Goal: Task Accomplishment & Management: Use online tool/utility

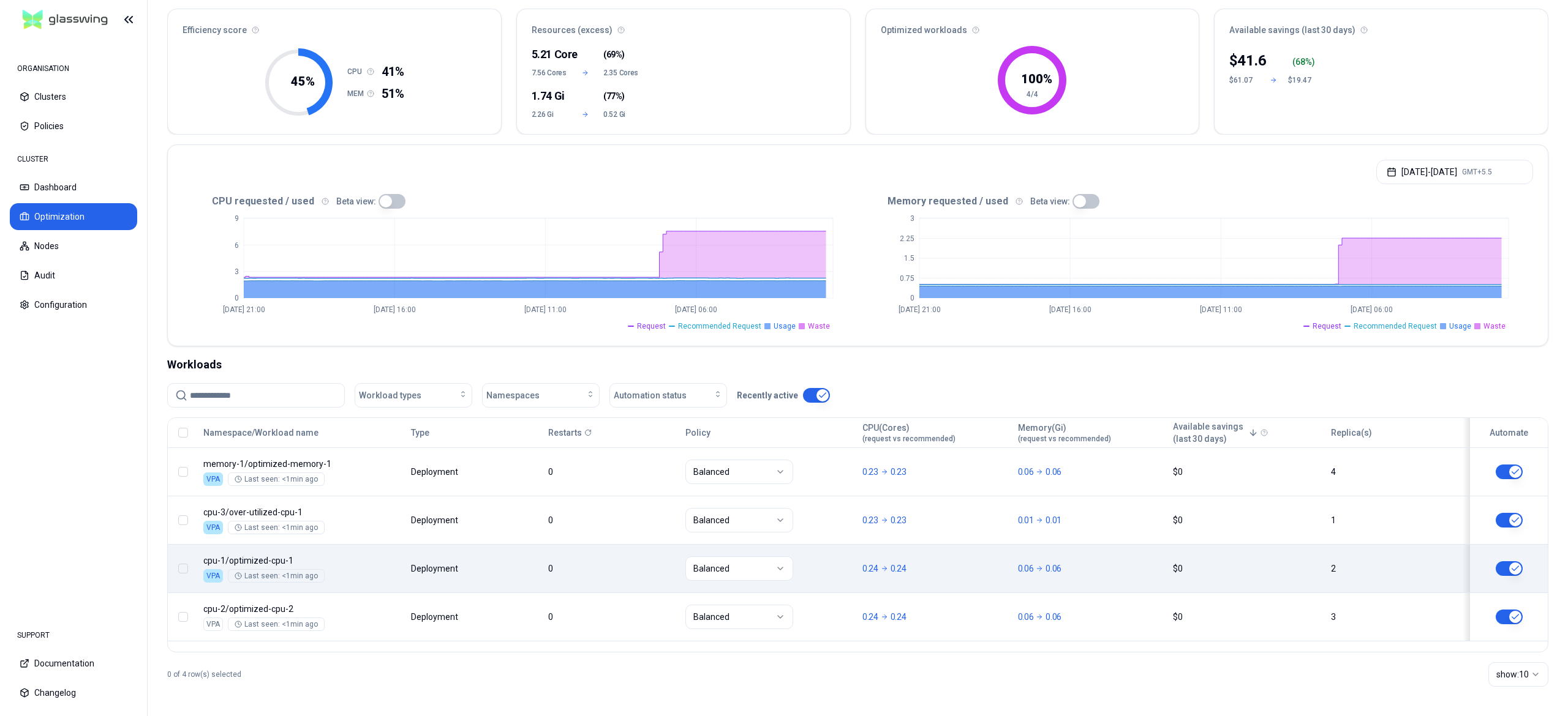
scroll to position [110, 0]
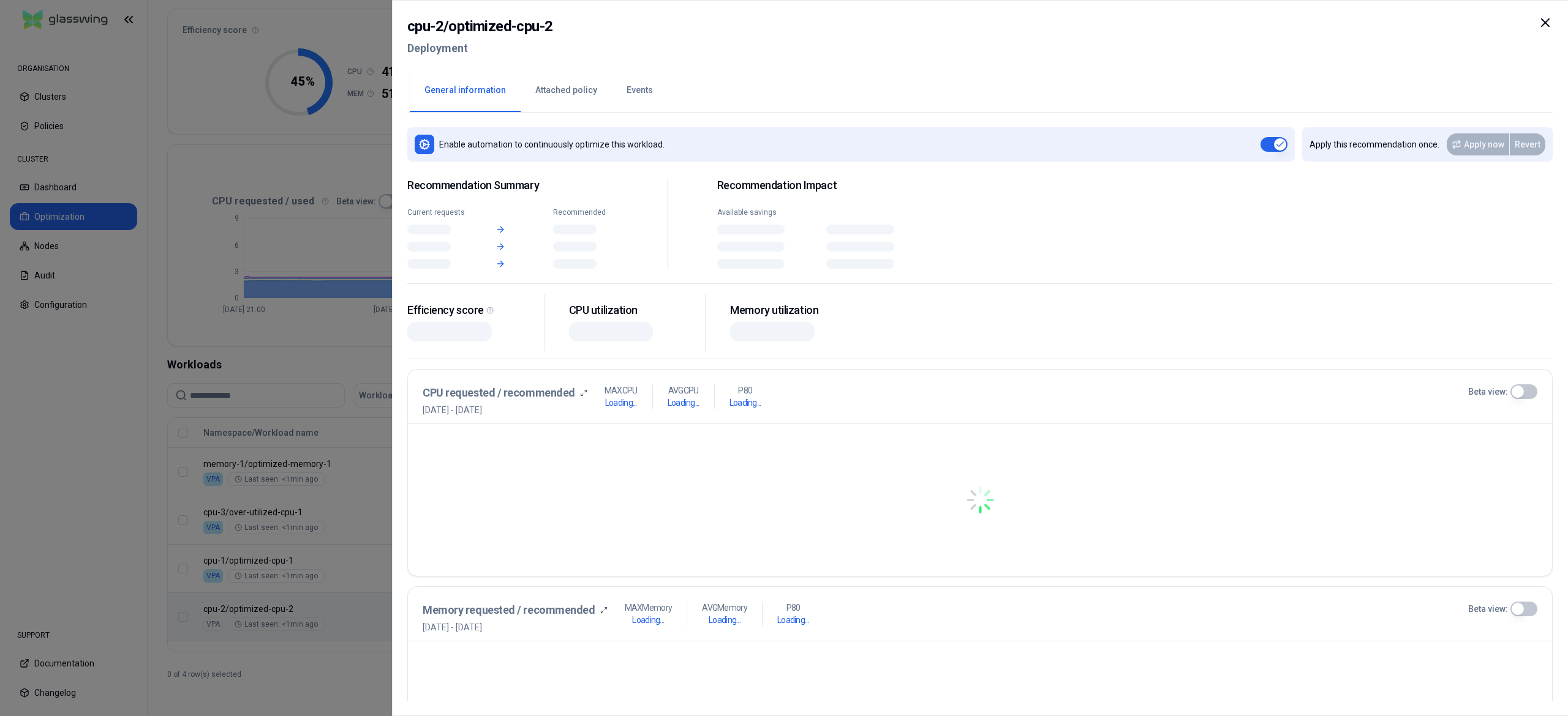
click at [404, 634] on body "ORGANISATION Clusters Policies CLUSTER Dashboard Optimization Nodes Audit Confi…" at bounding box center [784, 358] width 1568 height 716
click at [628, 99] on button "Events" at bounding box center [640, 90] width 55 height 43
click at [612, 90] on button "Events" at bounding box center [640, 90] width 55 height 43
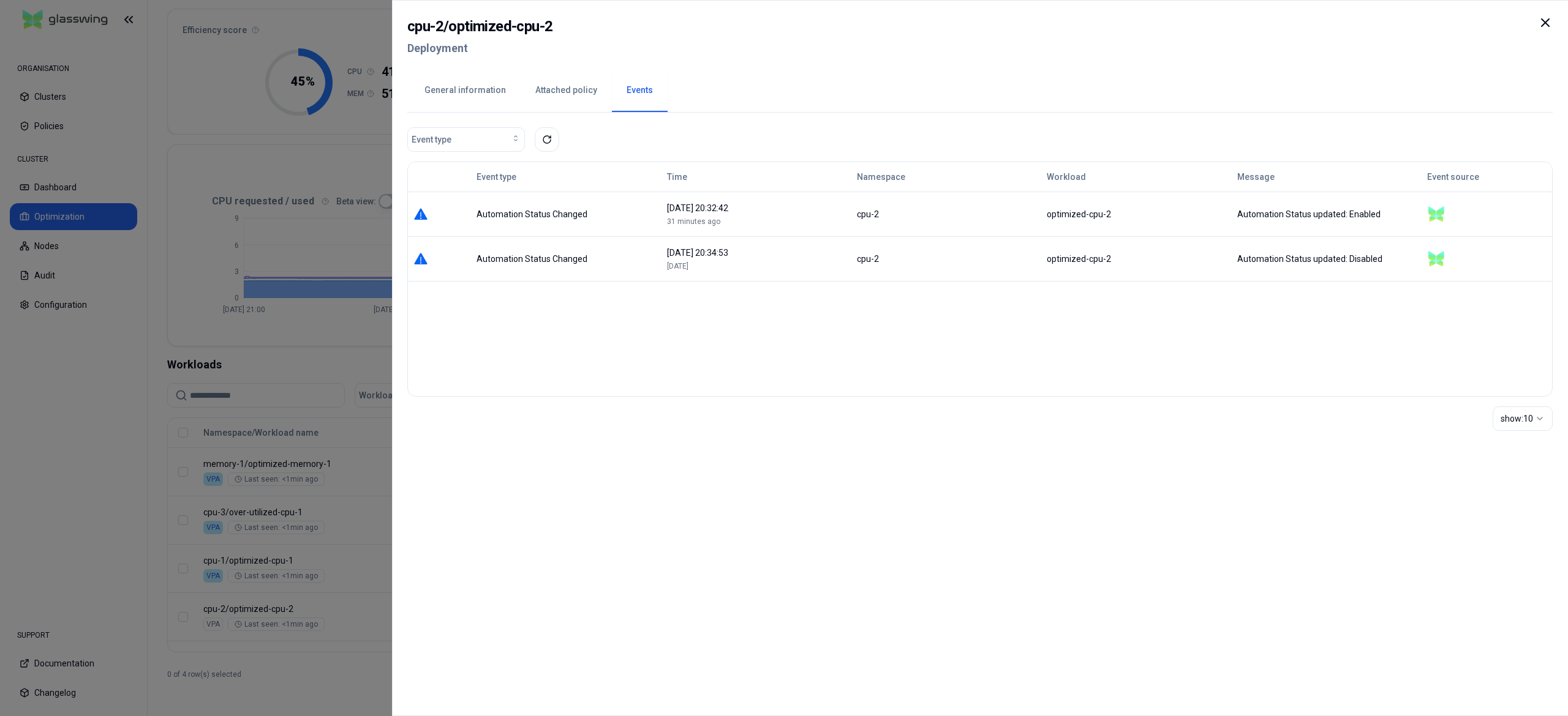
click at [23, 399] on div at bounding box center [784, 358] width 1568 height 716
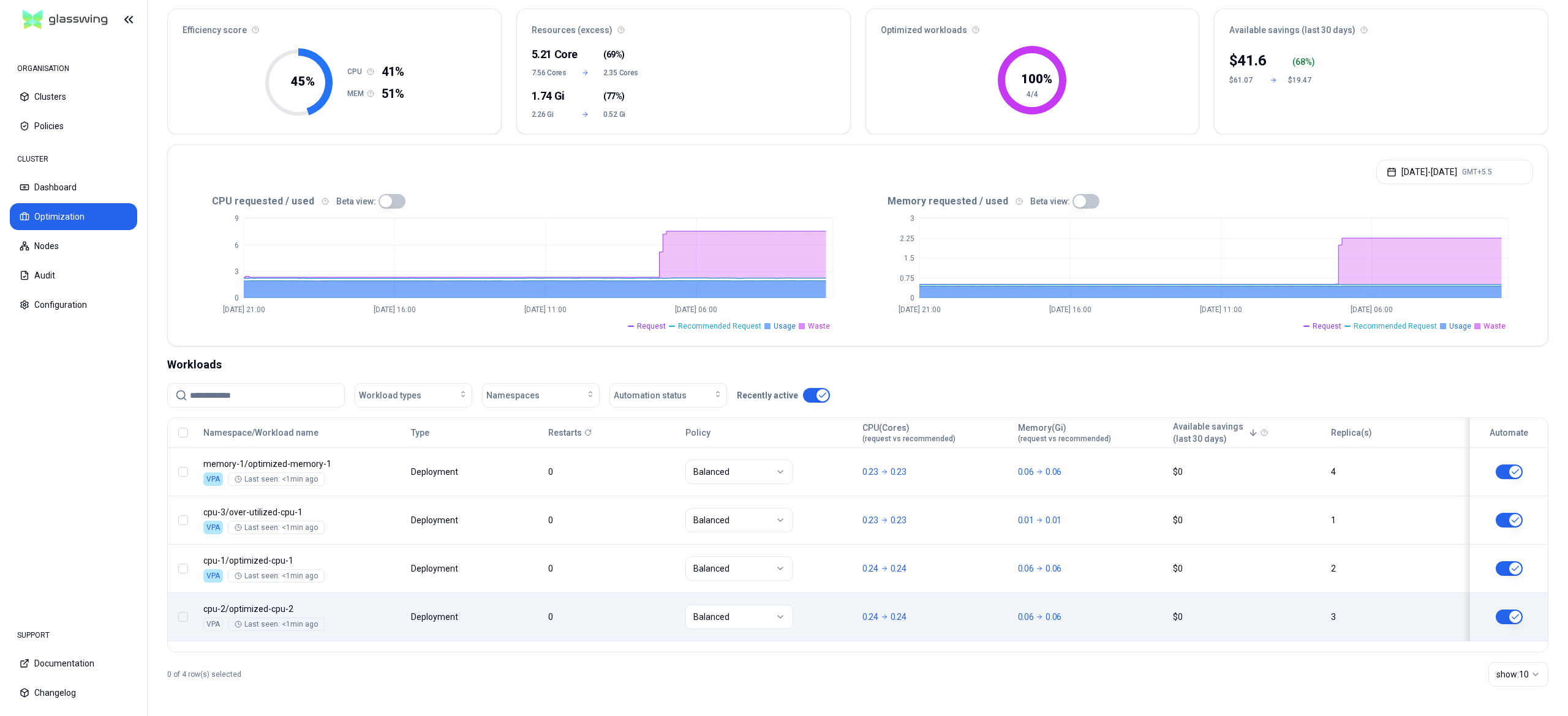
click at [1513, 619] on button "button" at bounding box center [1509, 617] width 27 height 15
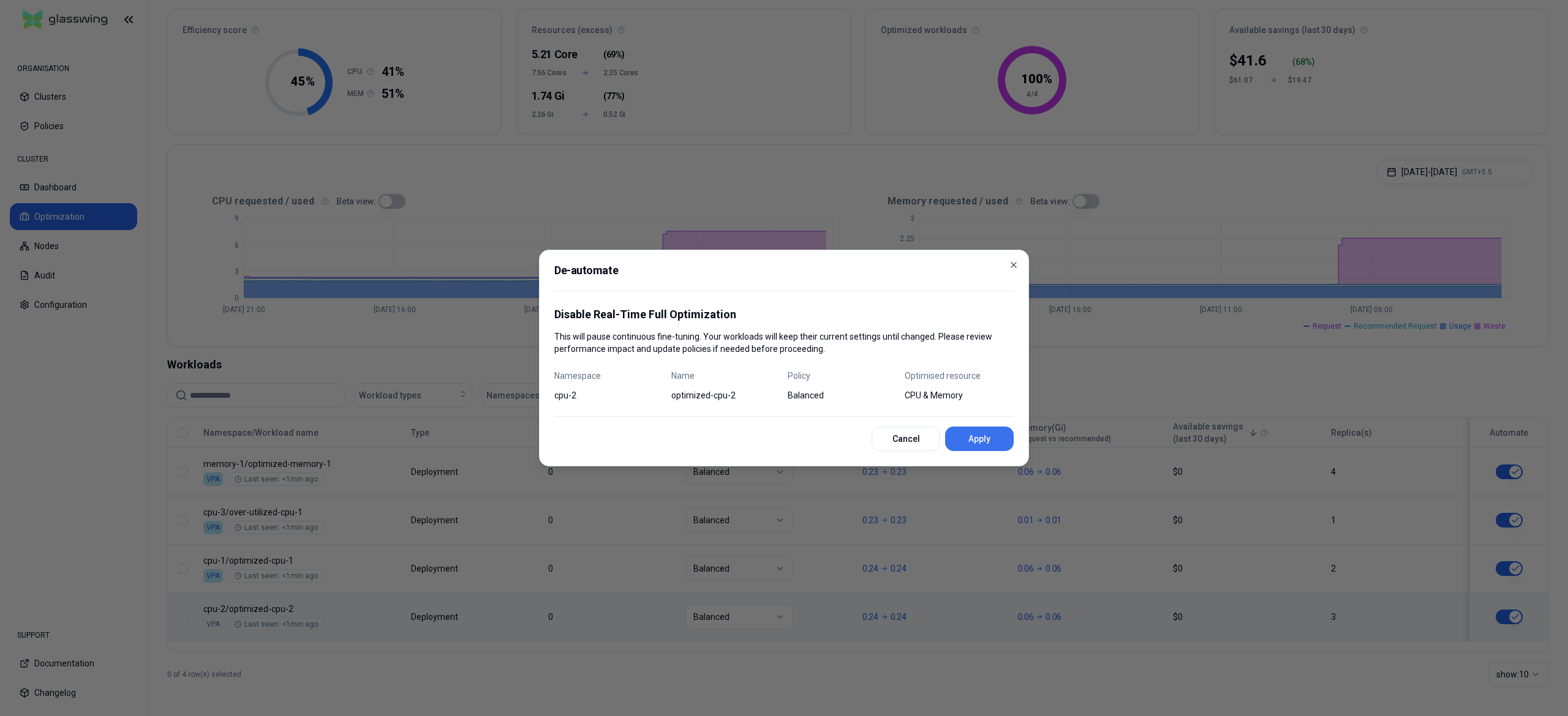
click at [969, 437] on button "Apply" at bounding box center [979, 438] width 69 height 24
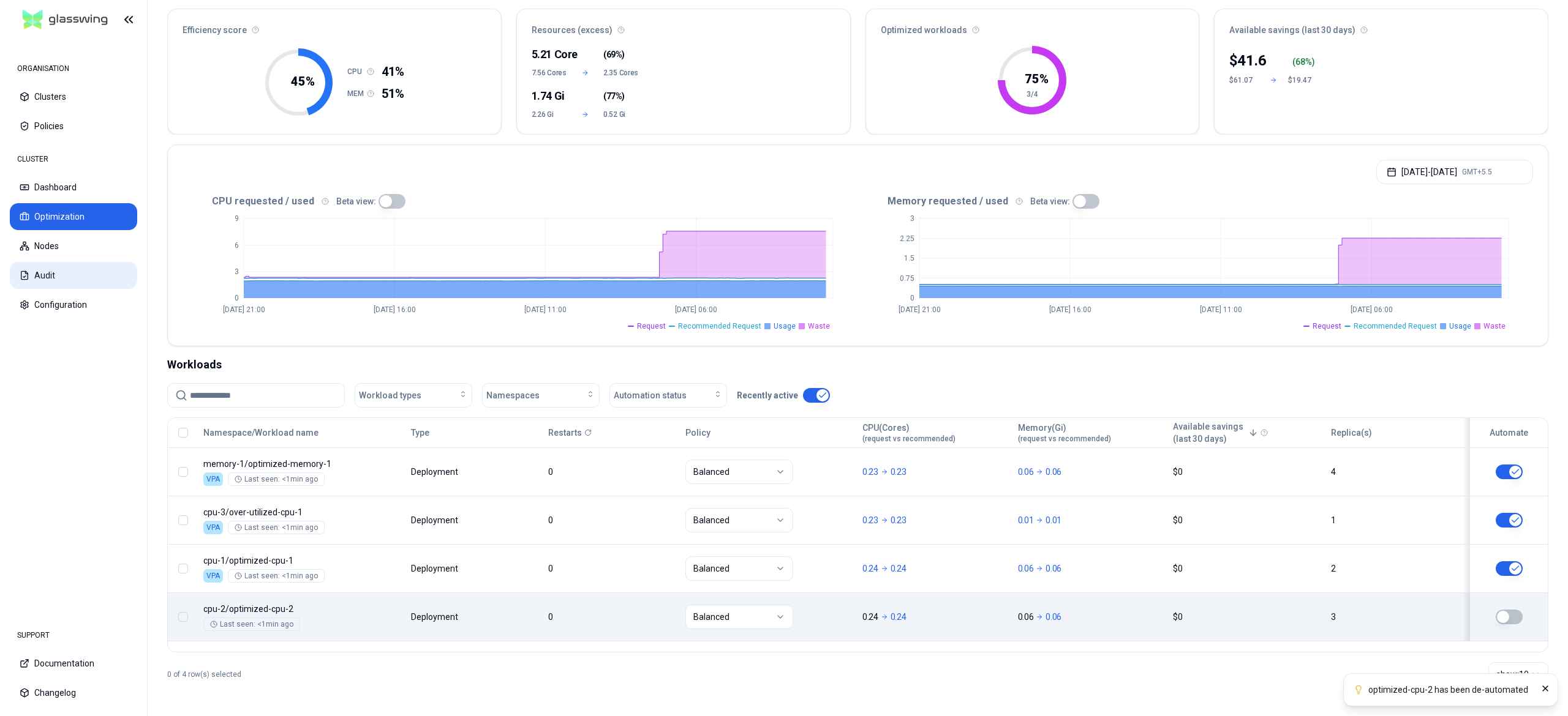
click at [80, 273] on button "Audit" at bounding box center [74, 275] width 128 height 27
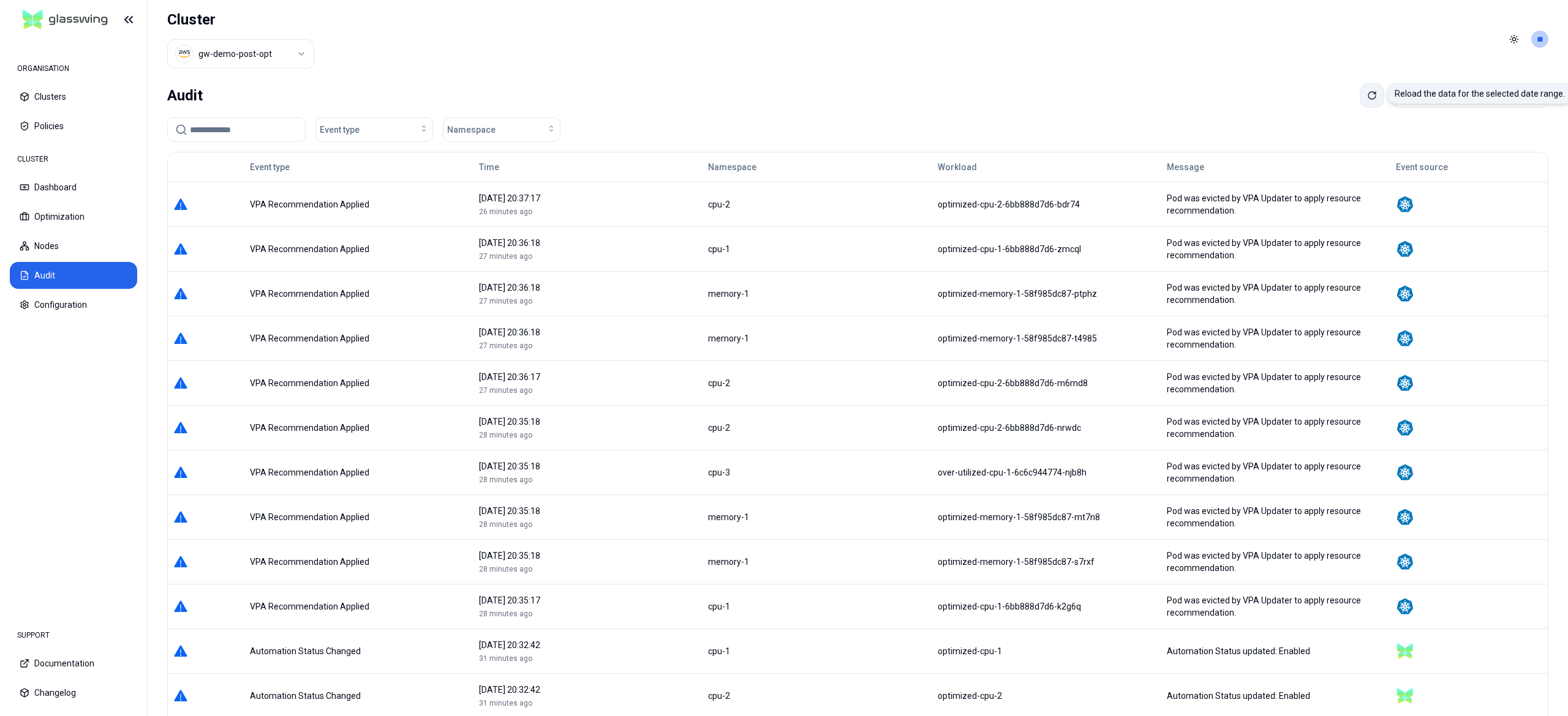
click at [1367, 97] on icon at bounding box center [1372, 96] width 10 height 10
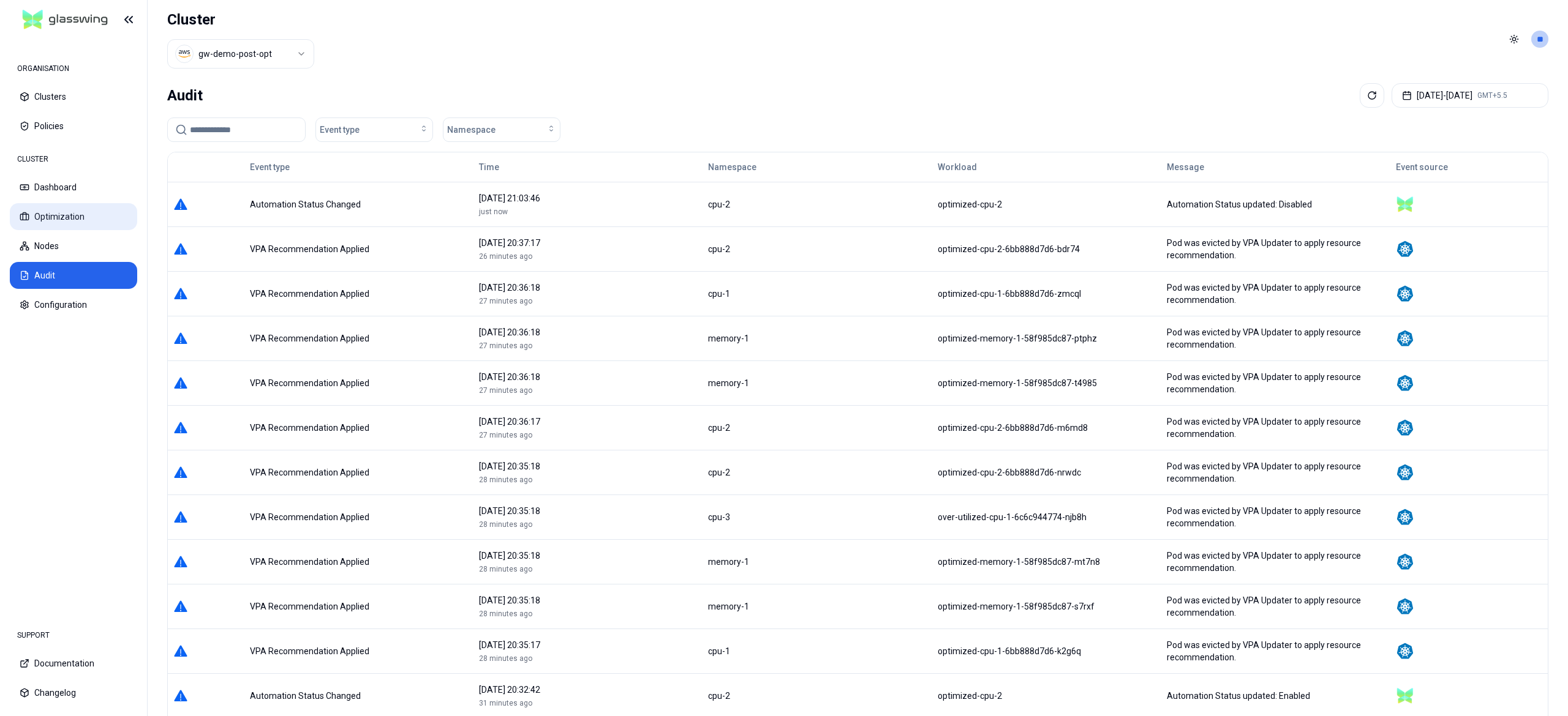
click at [60, 225] on button "Optimization" at bounding box center [74, 217] width 128 height 27
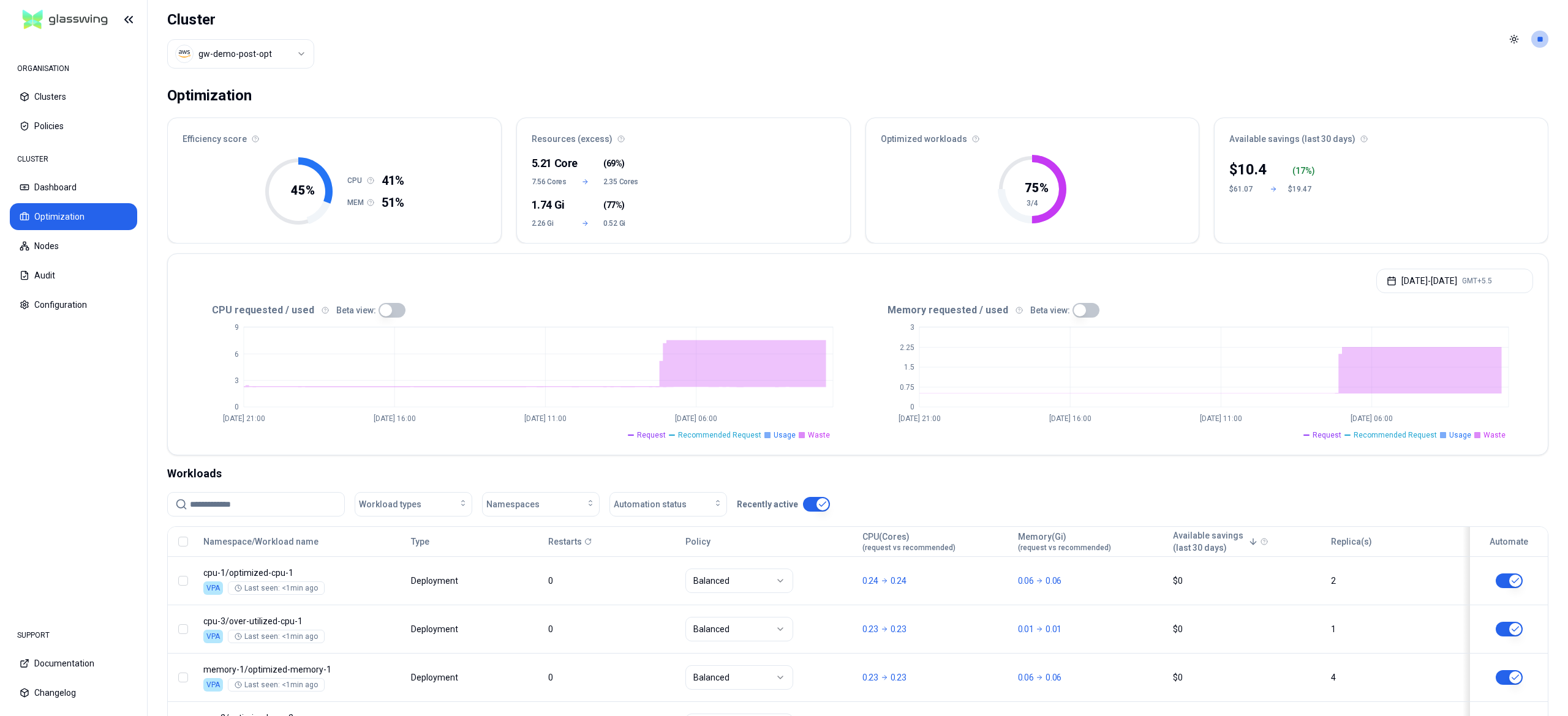
scroll to position [110, 0]
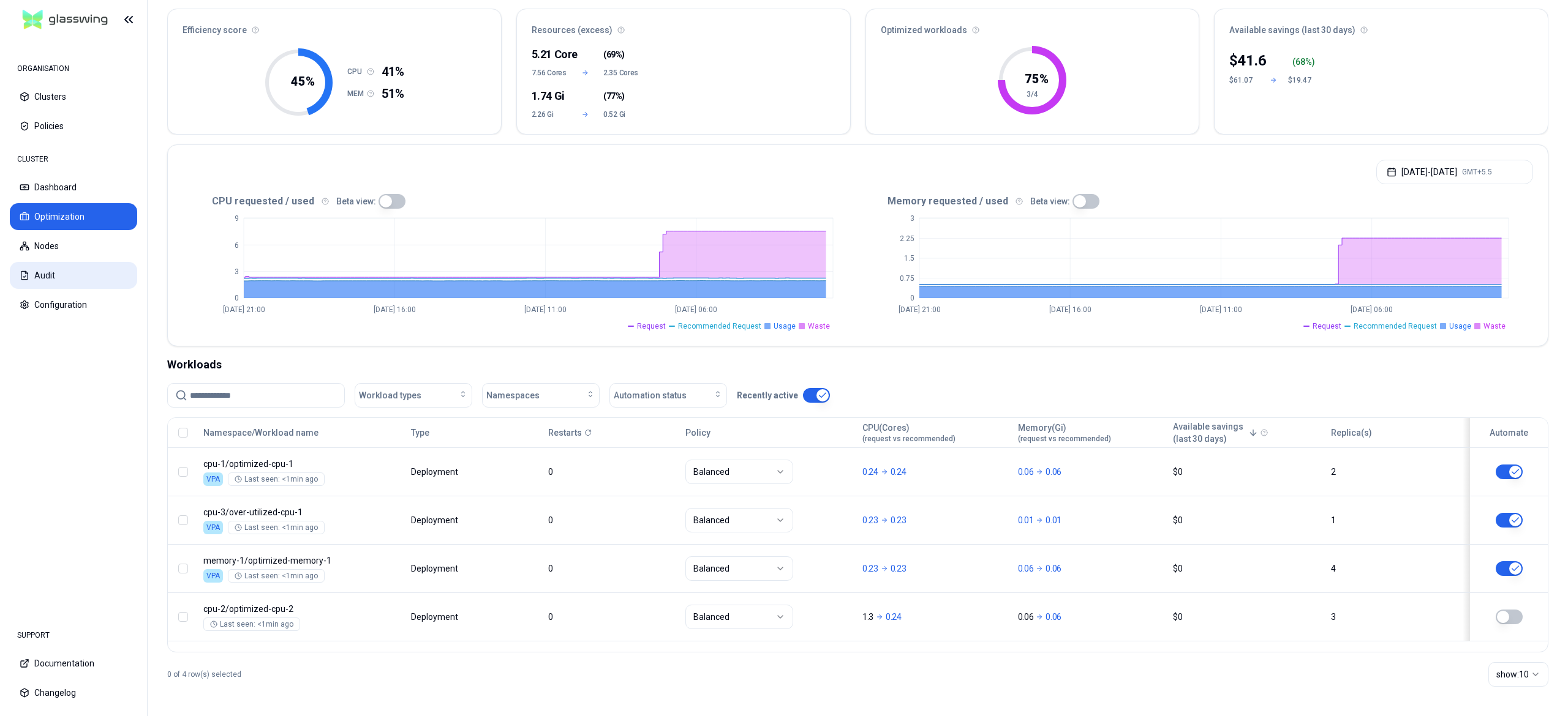
click at [55, 277] on button "Audit" at bounding box center [74, 275] width 128 height 27
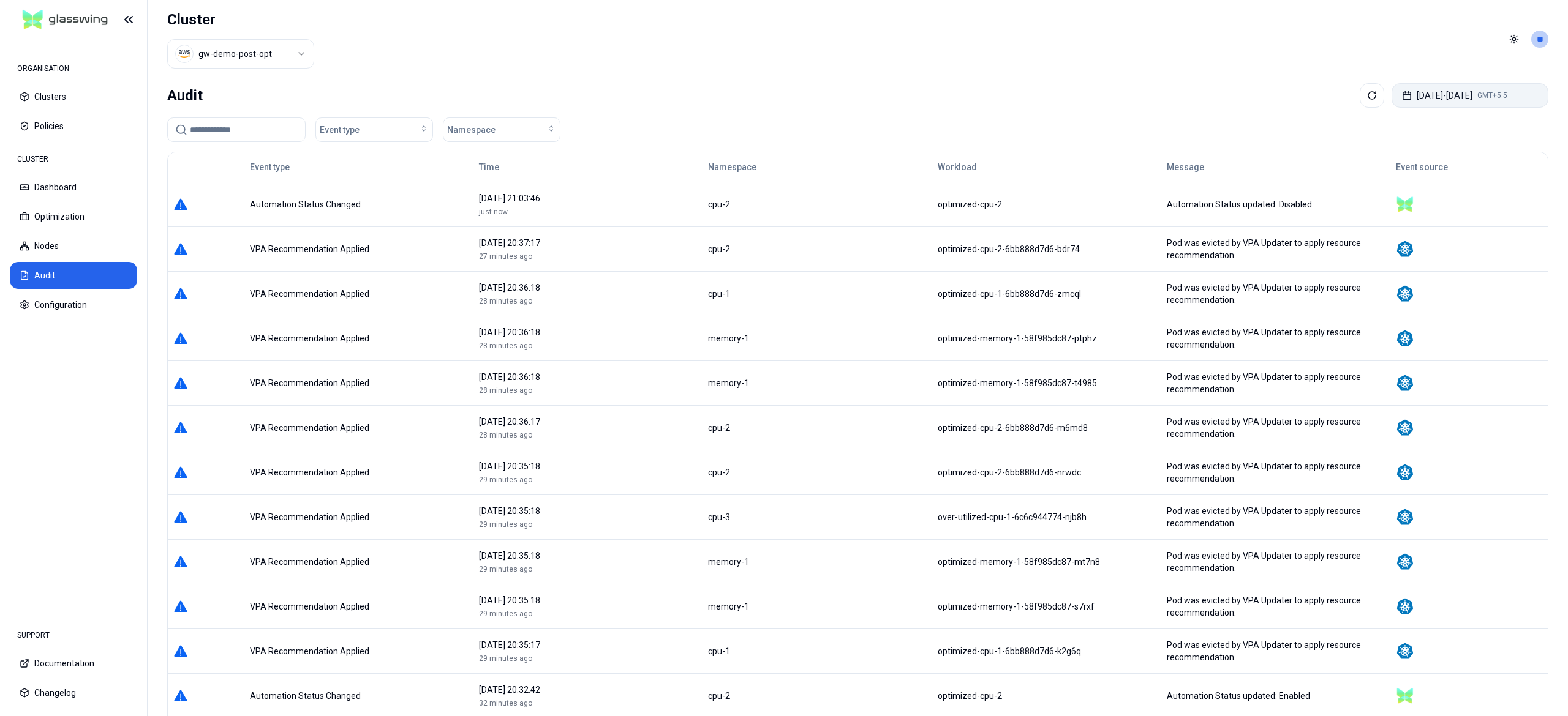
click at [1427, 91] on button "[DATE] - [DATE] GMT+5.5" at bounding box center [1470, 95] width 157 height 24
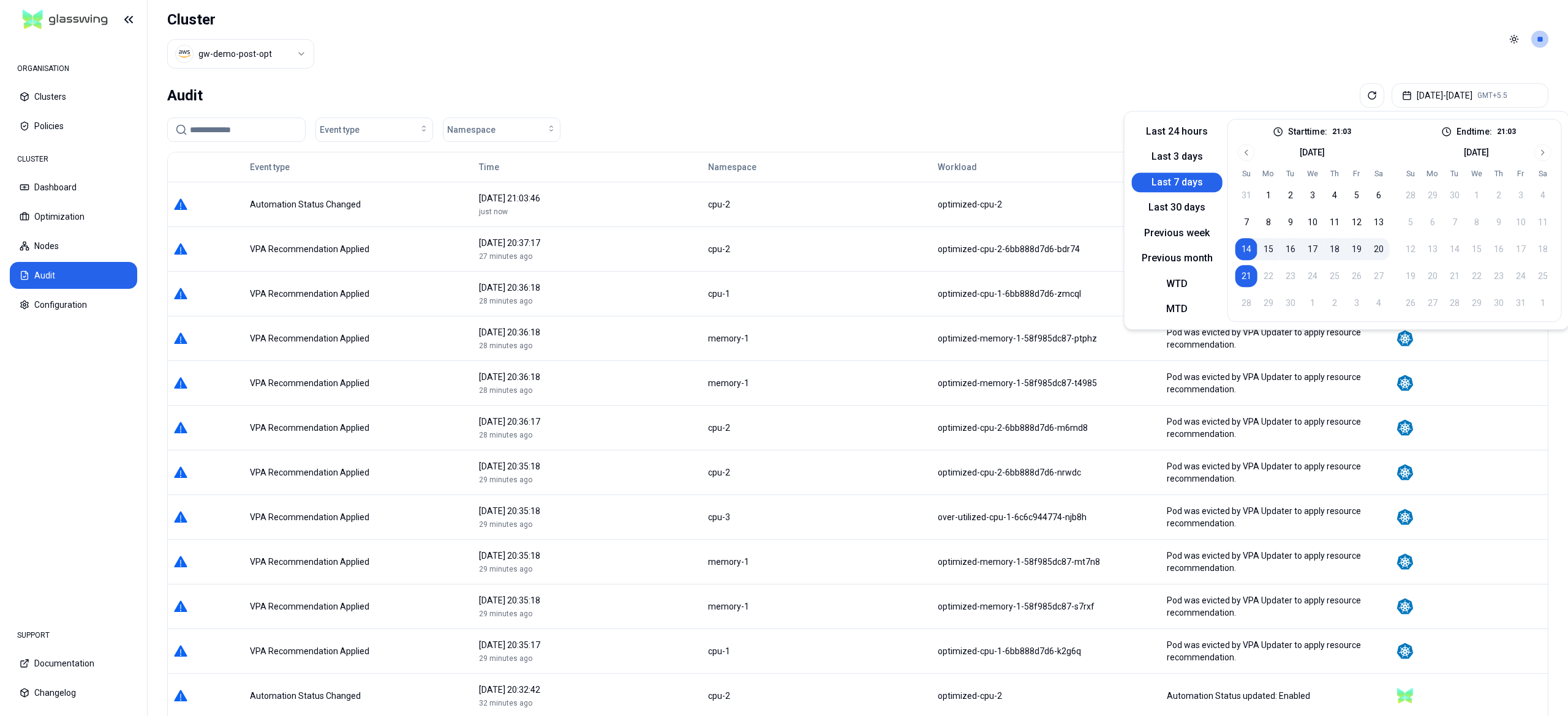
click at [1251, 280] on button "21" at bounding box center [1246, 276] width 22 height 22
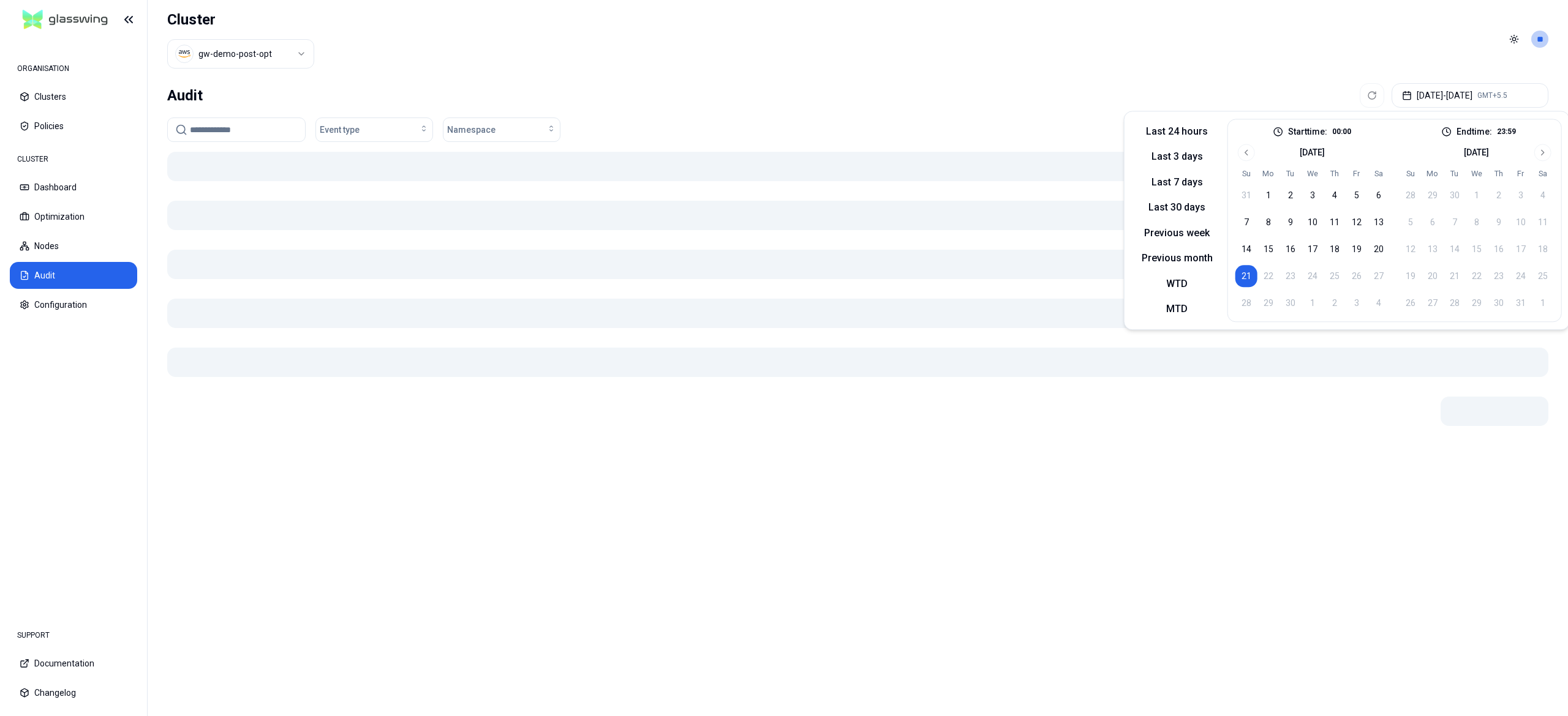
click at [1251, 280] on button "21" at bounding box center [1246, 276] width 22 height 22
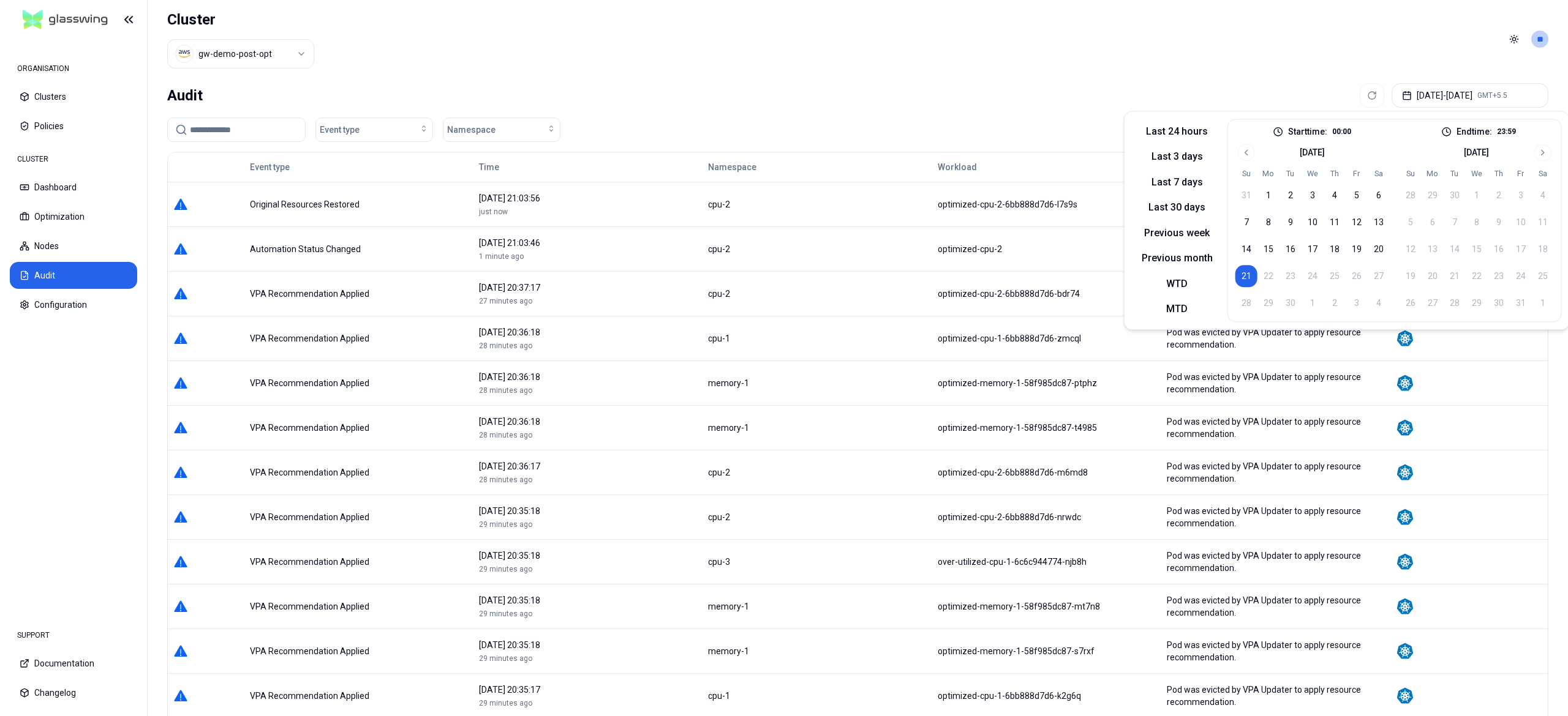
click at [976, 55] on header "Cluster gw-demo-post-opt Toggle theme **" at bounding box center [857, 39] width 1420 height 78
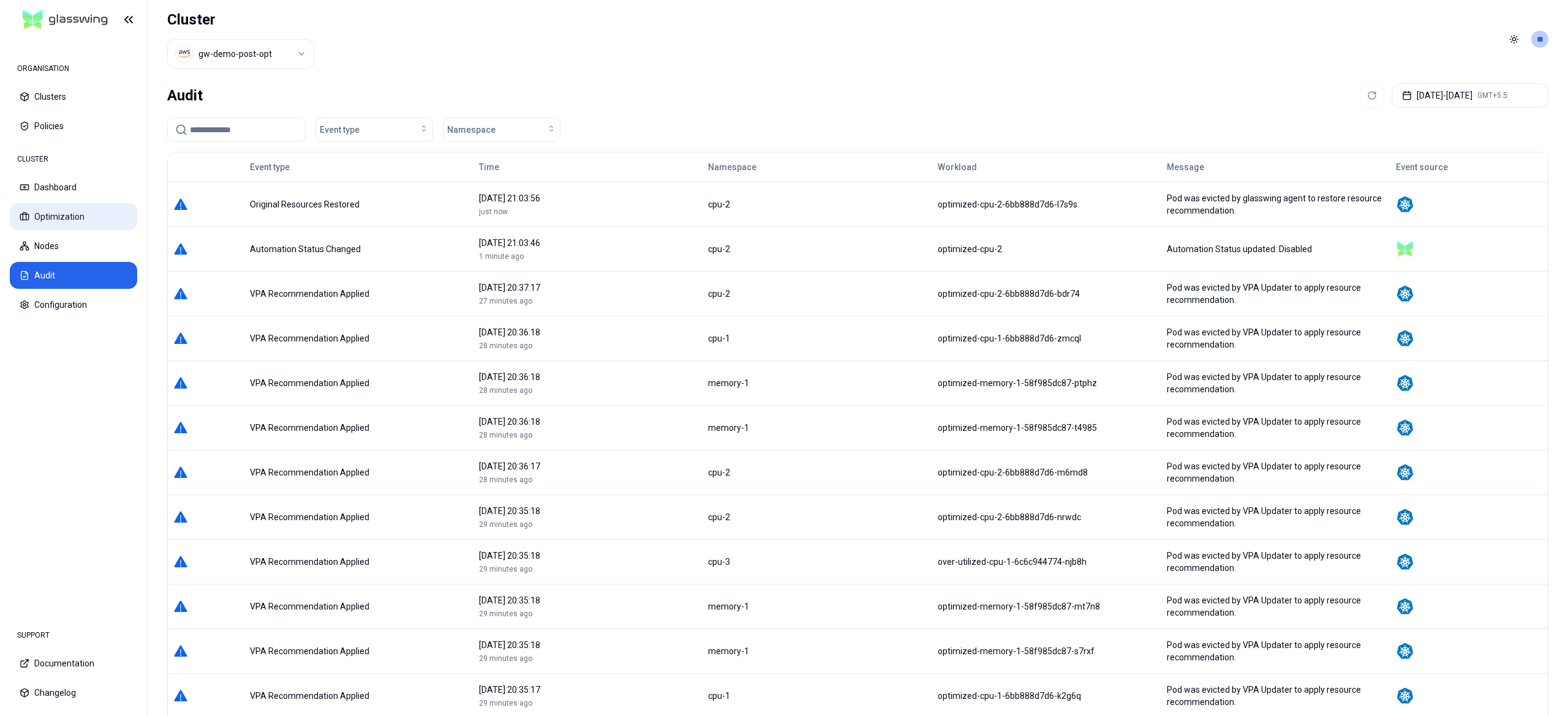
click at [64, 216] on button "Optimization" at bounding box center [74, 217] width 128 height 27
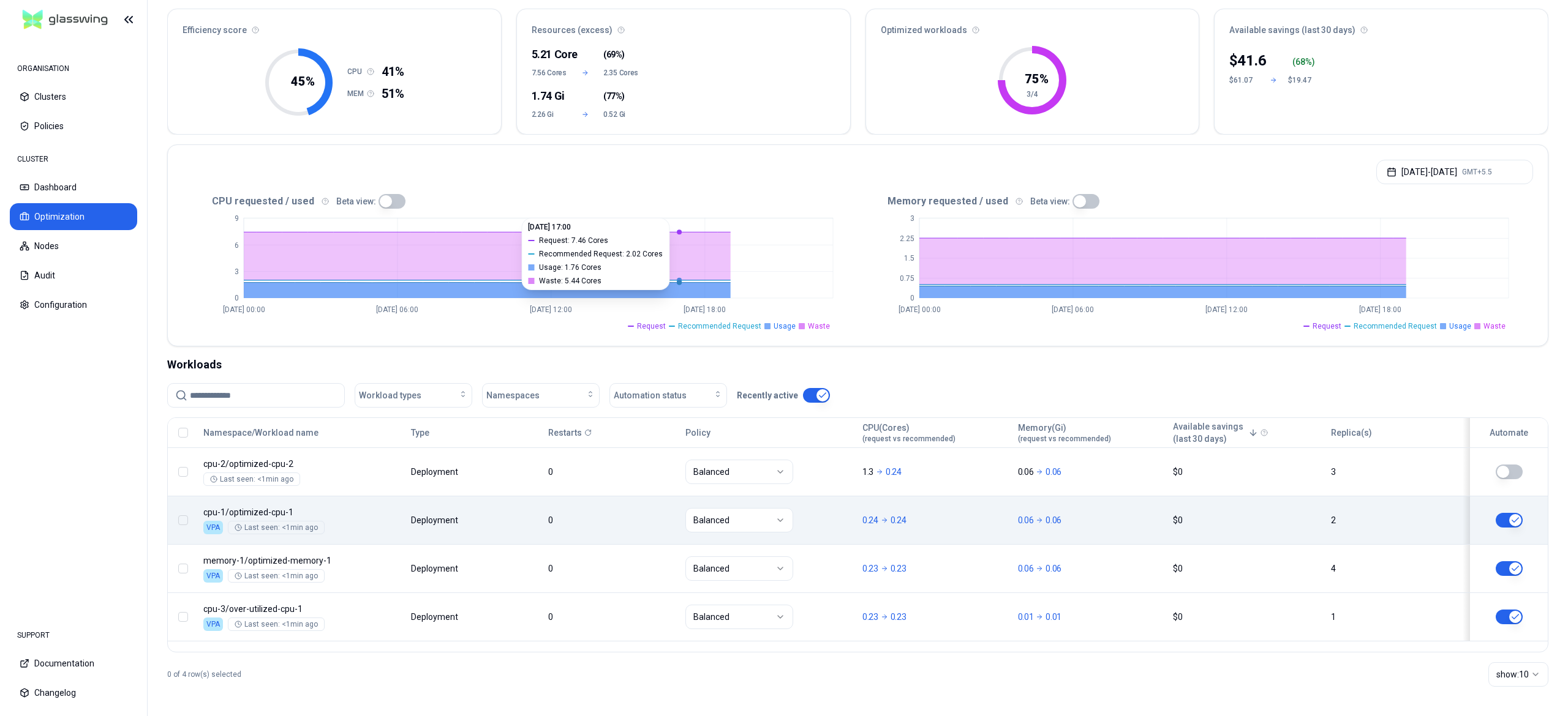
scroll to position [110, 0]
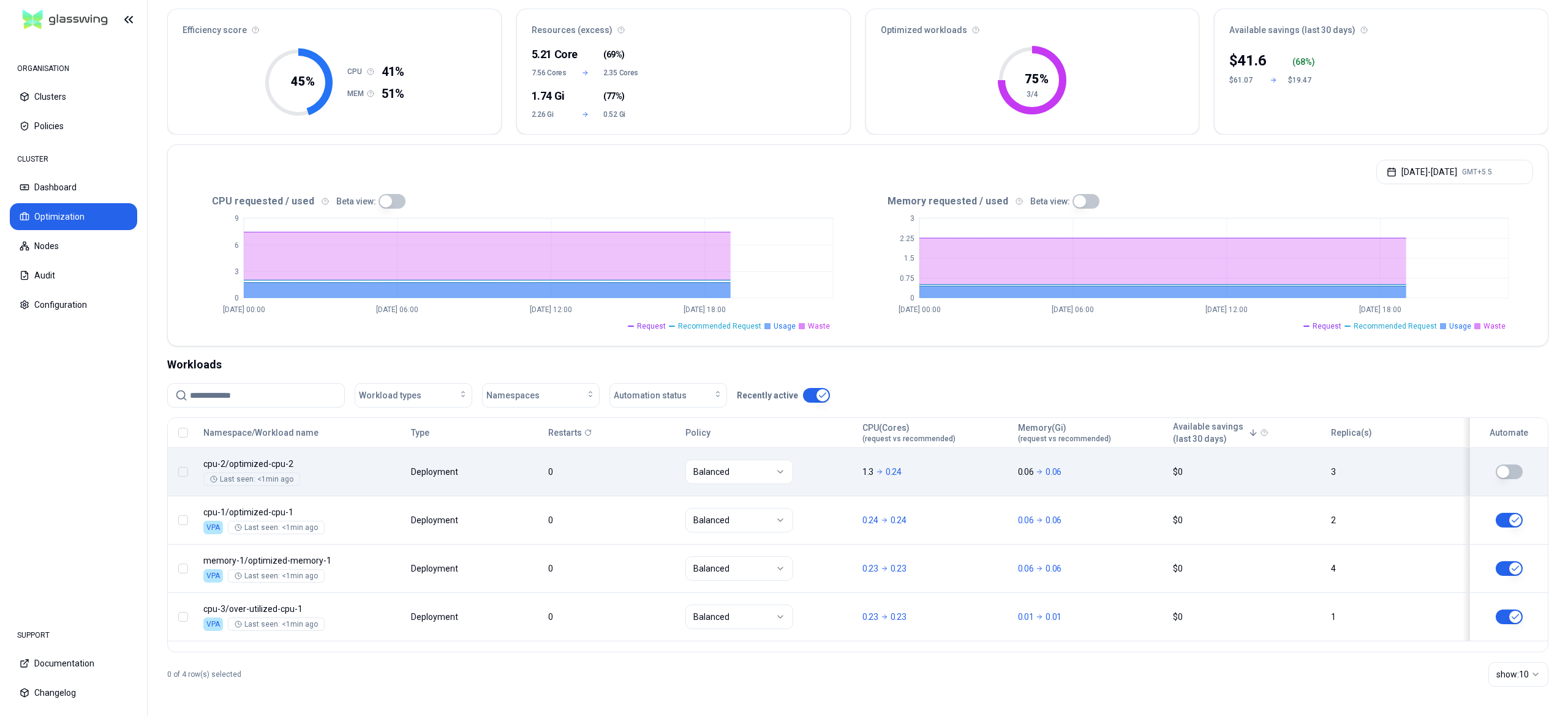
click at [1515, 474] on button "button" at bounding box center [1509, 473] width 27 height 15
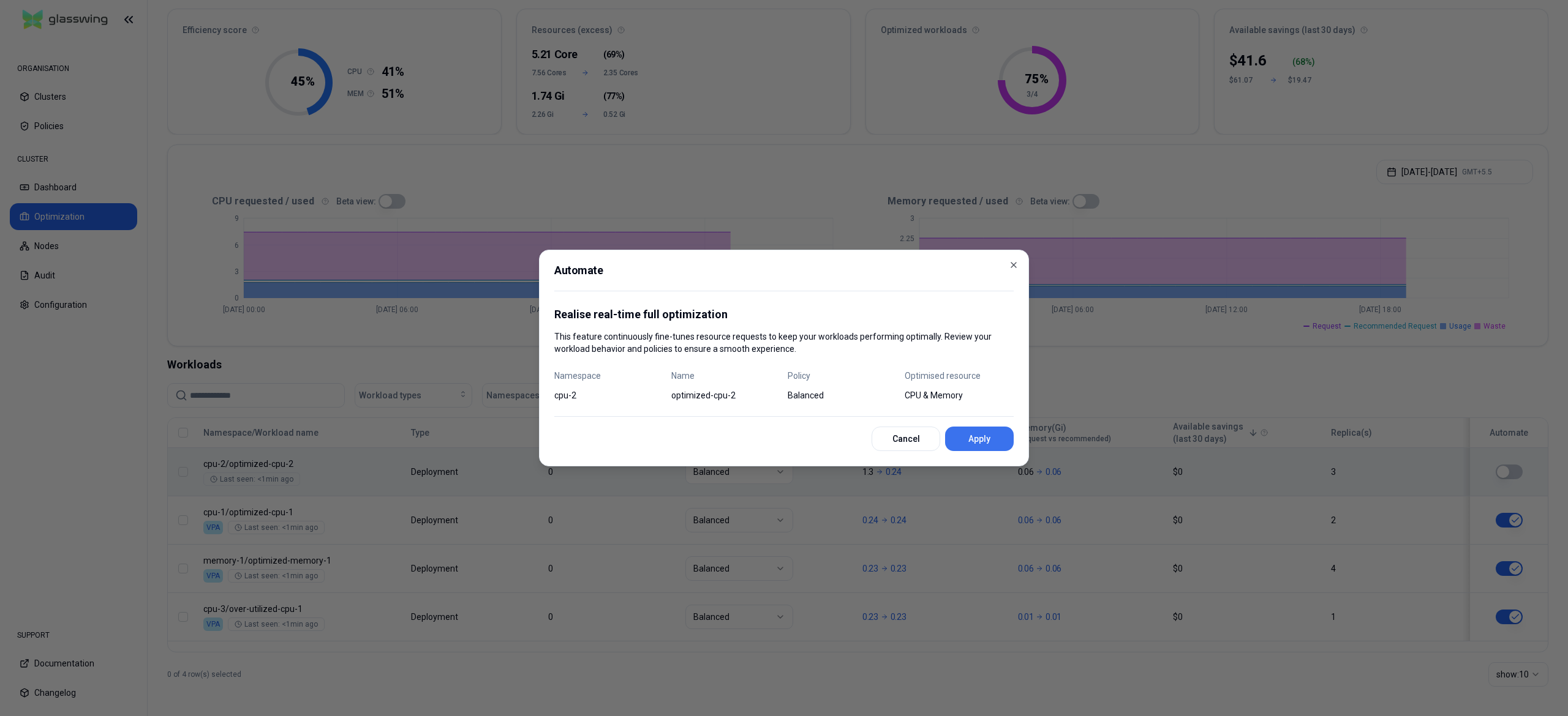
click at [993, 442] on button "Apply" at bounding box center [979, 438] width 69 height 24
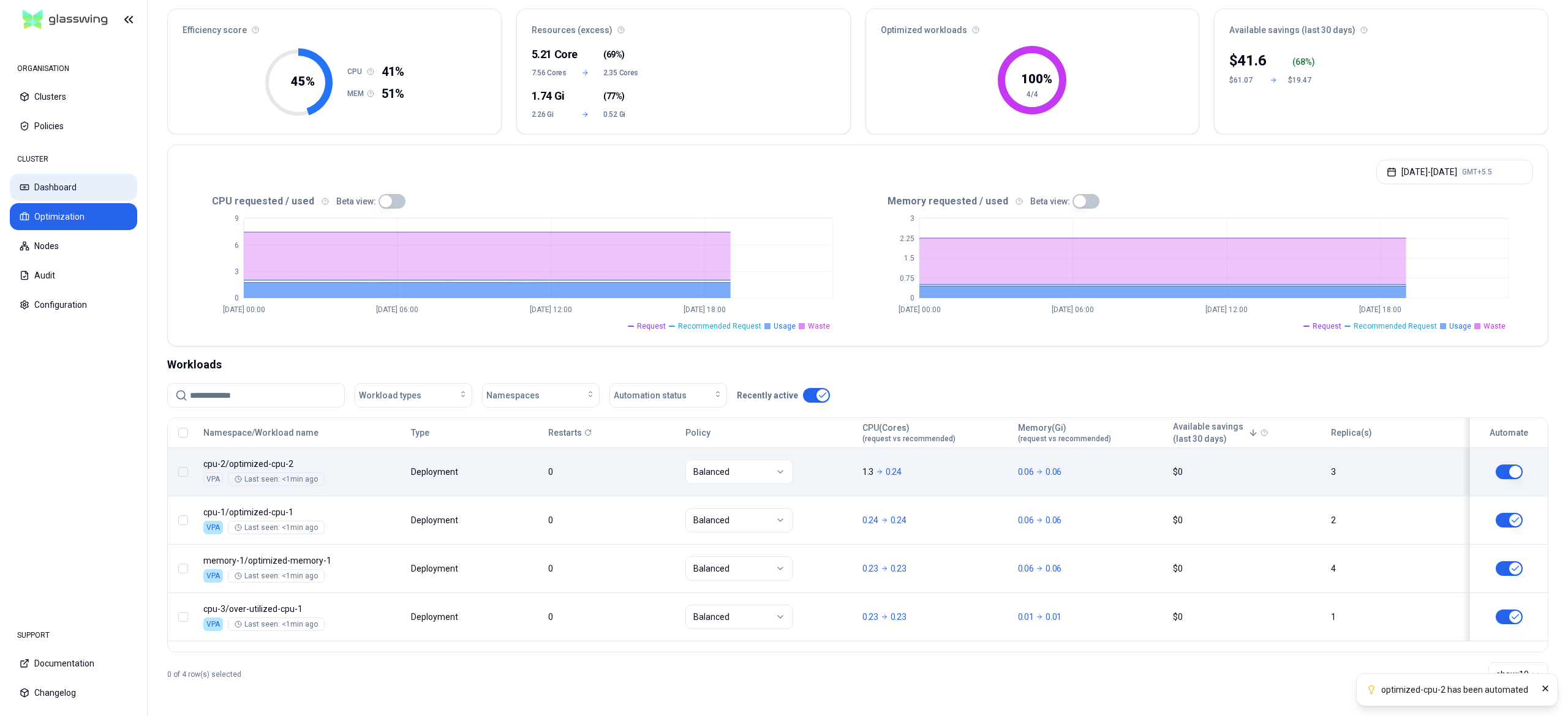
click at [37, 195] on button "Dashboard" at bounding box center [74, 187] width 128 height 27
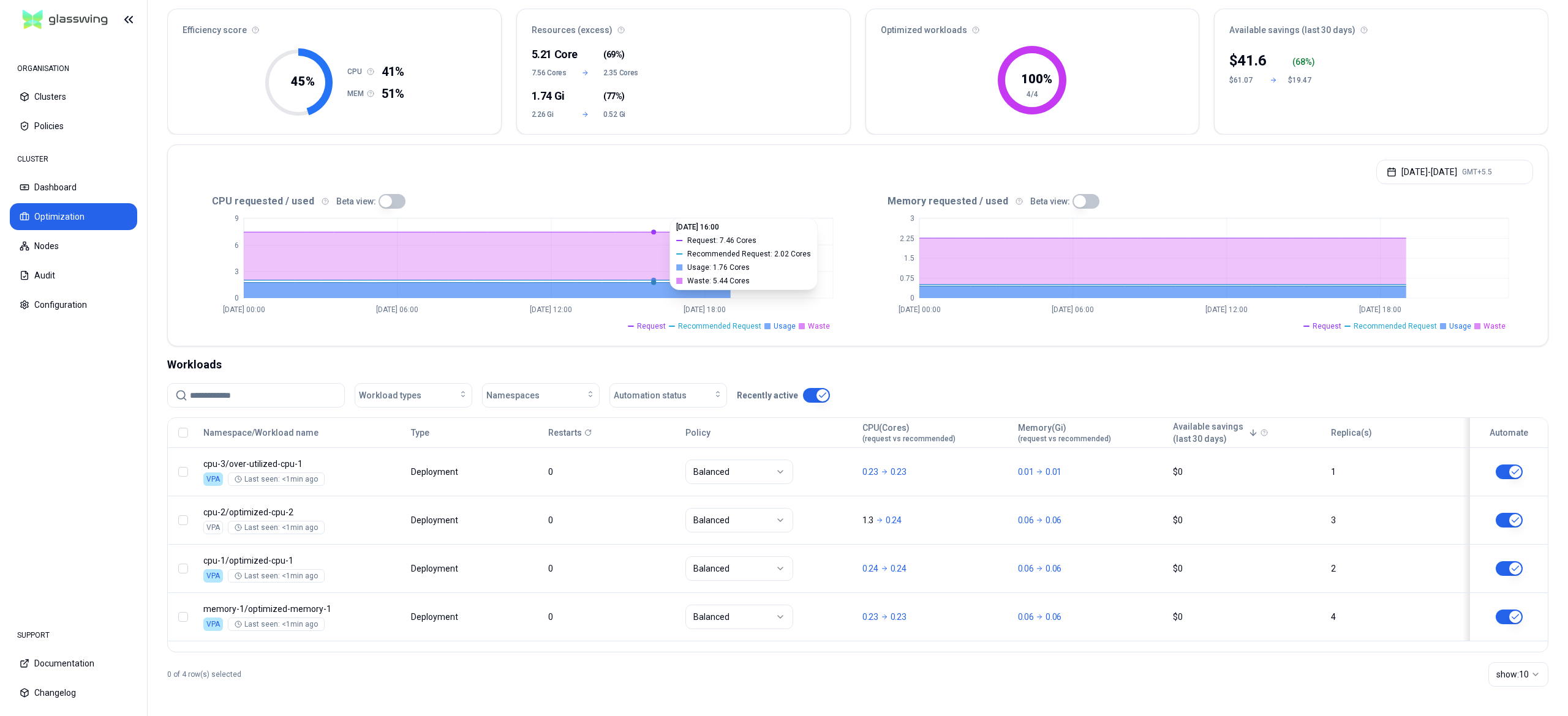
scroll to position [109, 0]
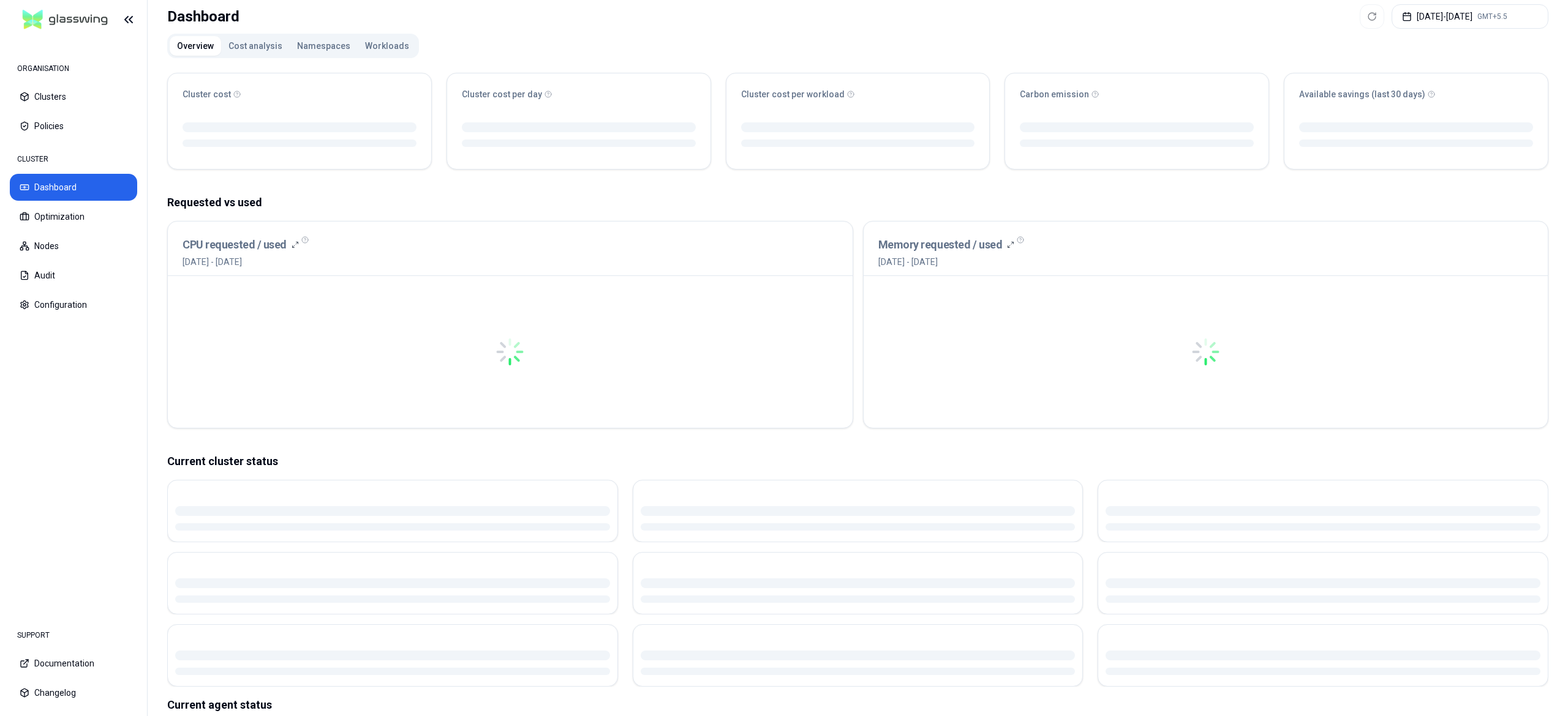
scroll to position [1, 0]
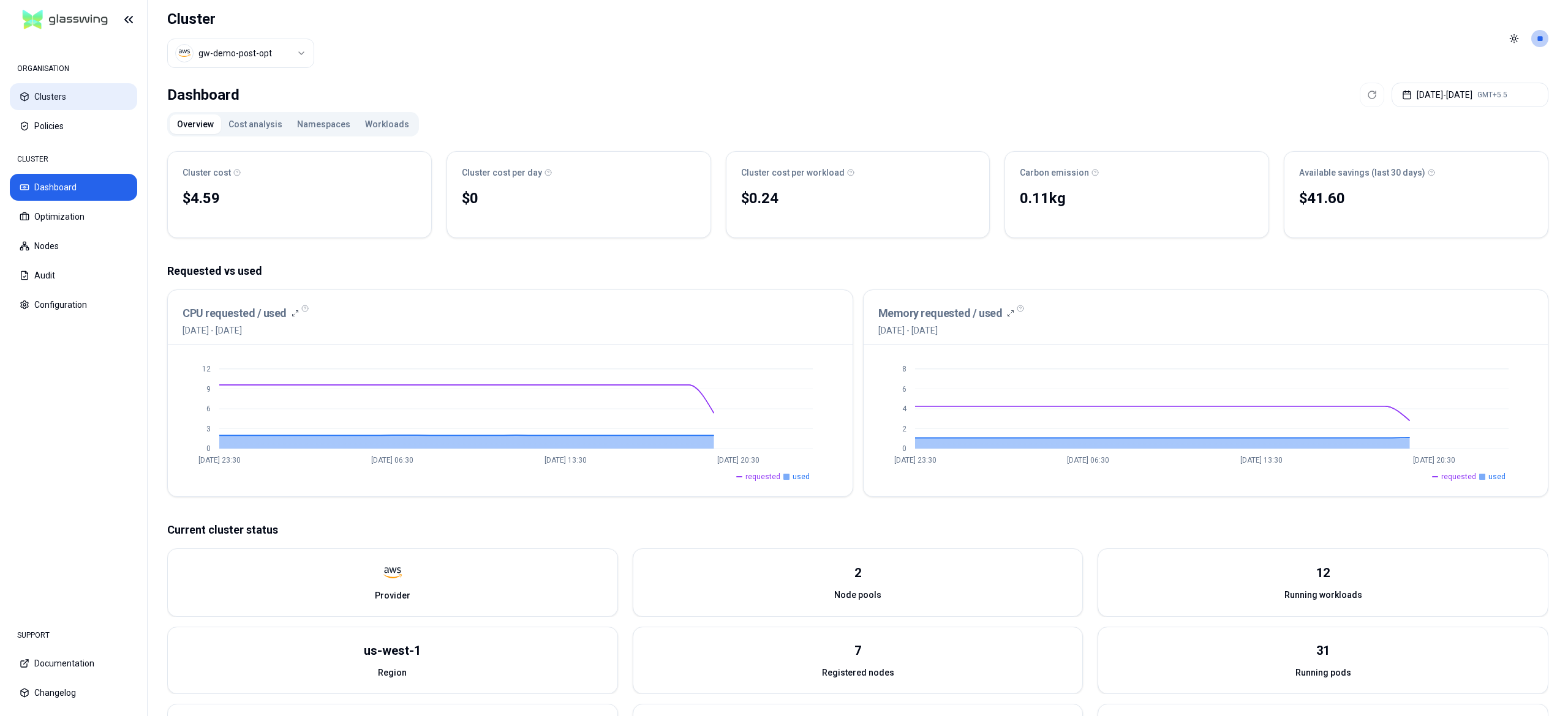
click at [58, 88] on button "Clusters" at bounding box center [74, 97] width 128 height 27
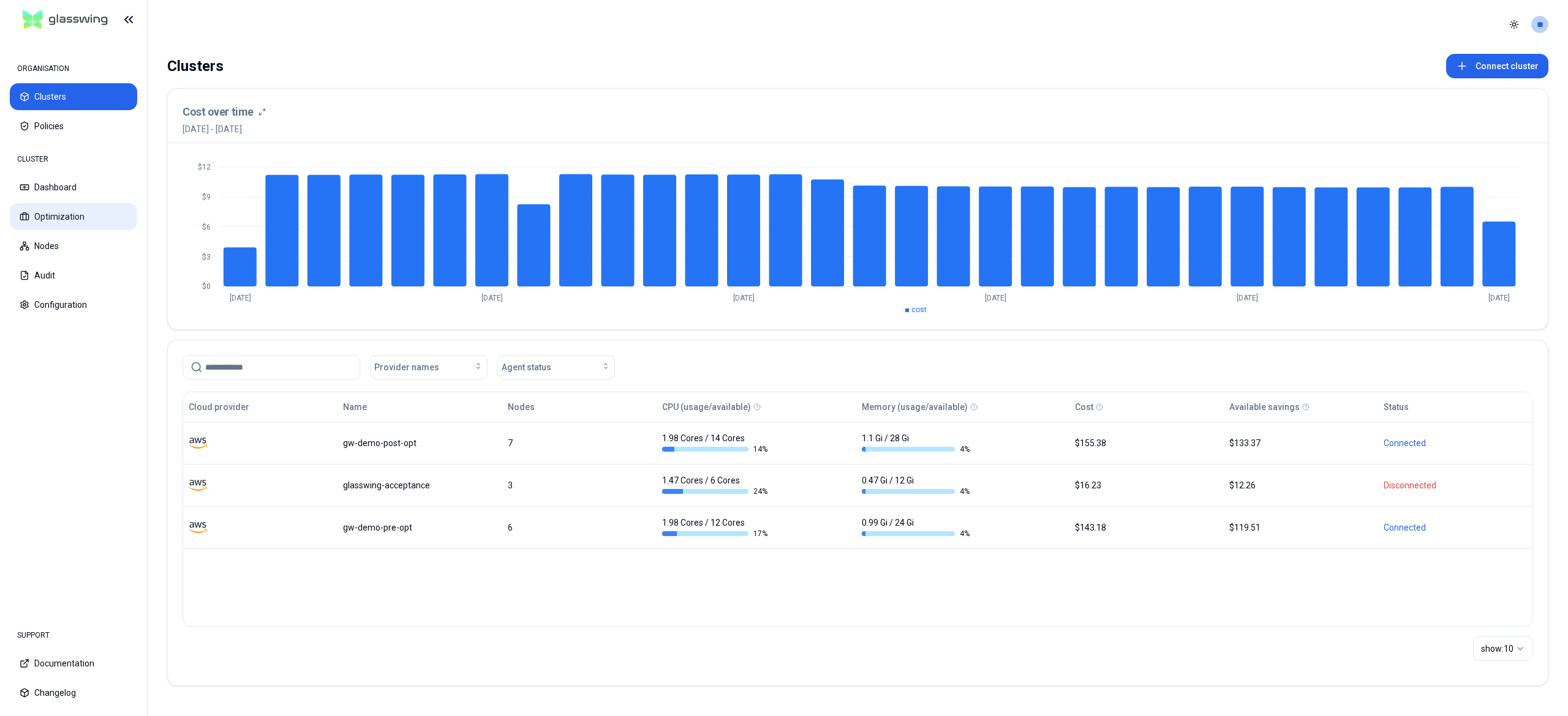
click at [57, 224] on button "Optimization" at bounding box center [74, 217] width 128 height 27
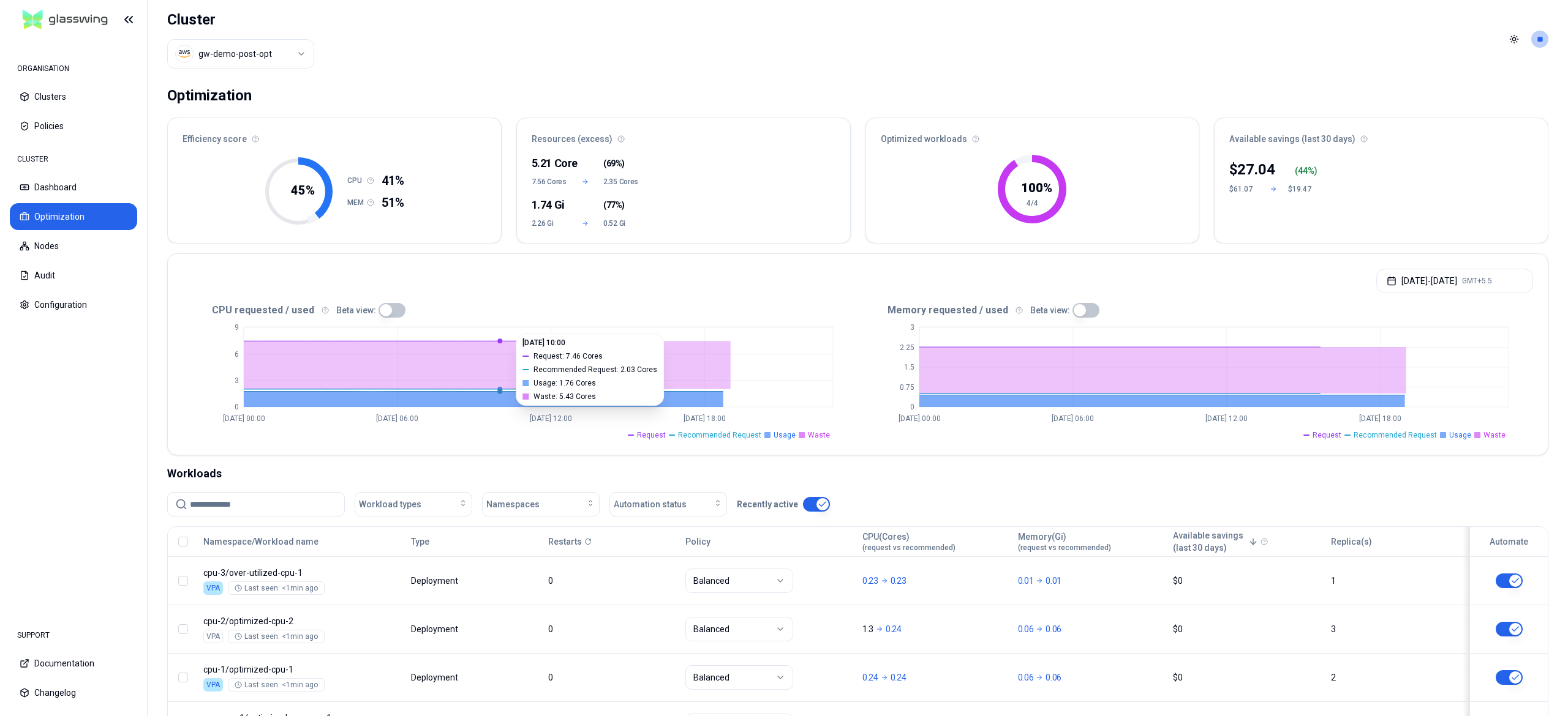
scroll to position [110, 0]
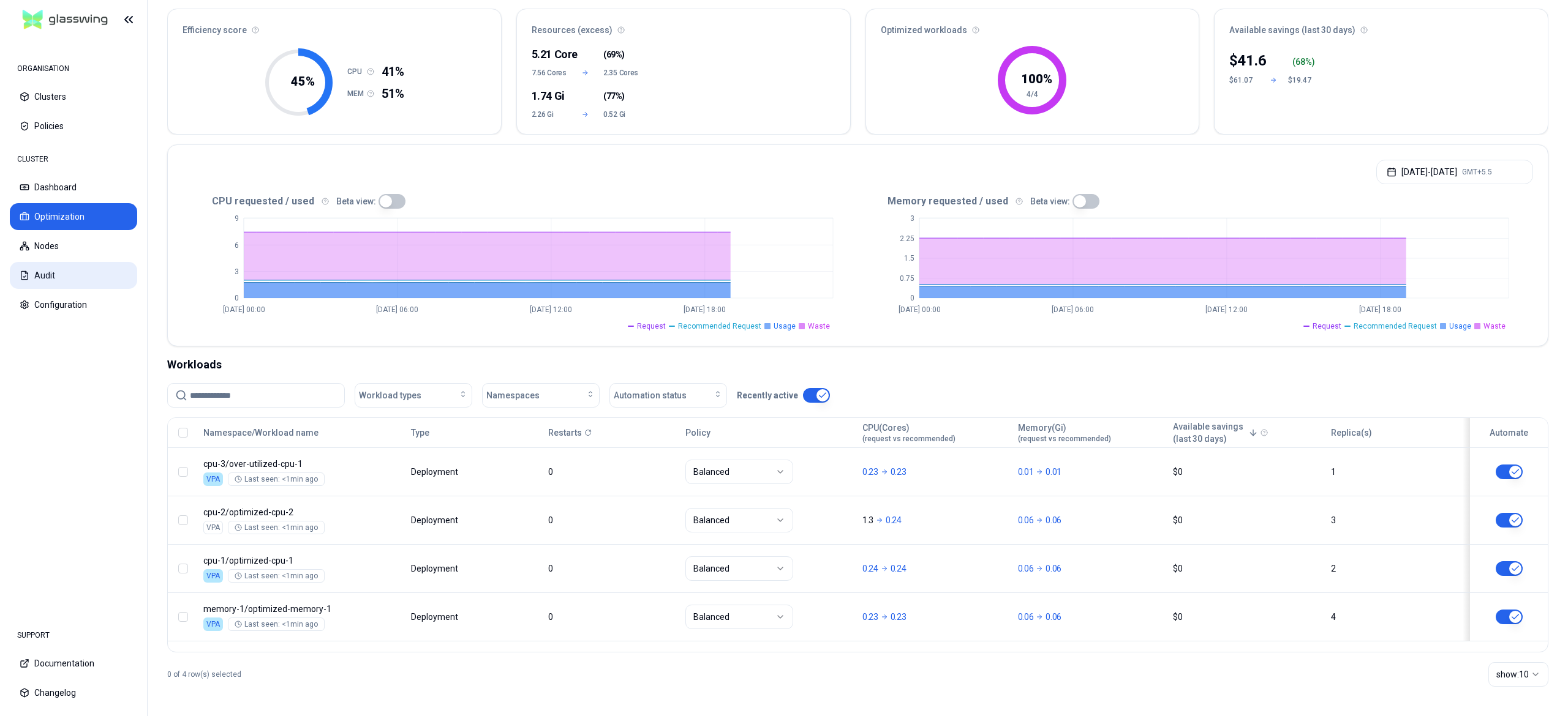
click at [52, 276] on button "Audit" at bounding box center [74, 275] width 128 height 27
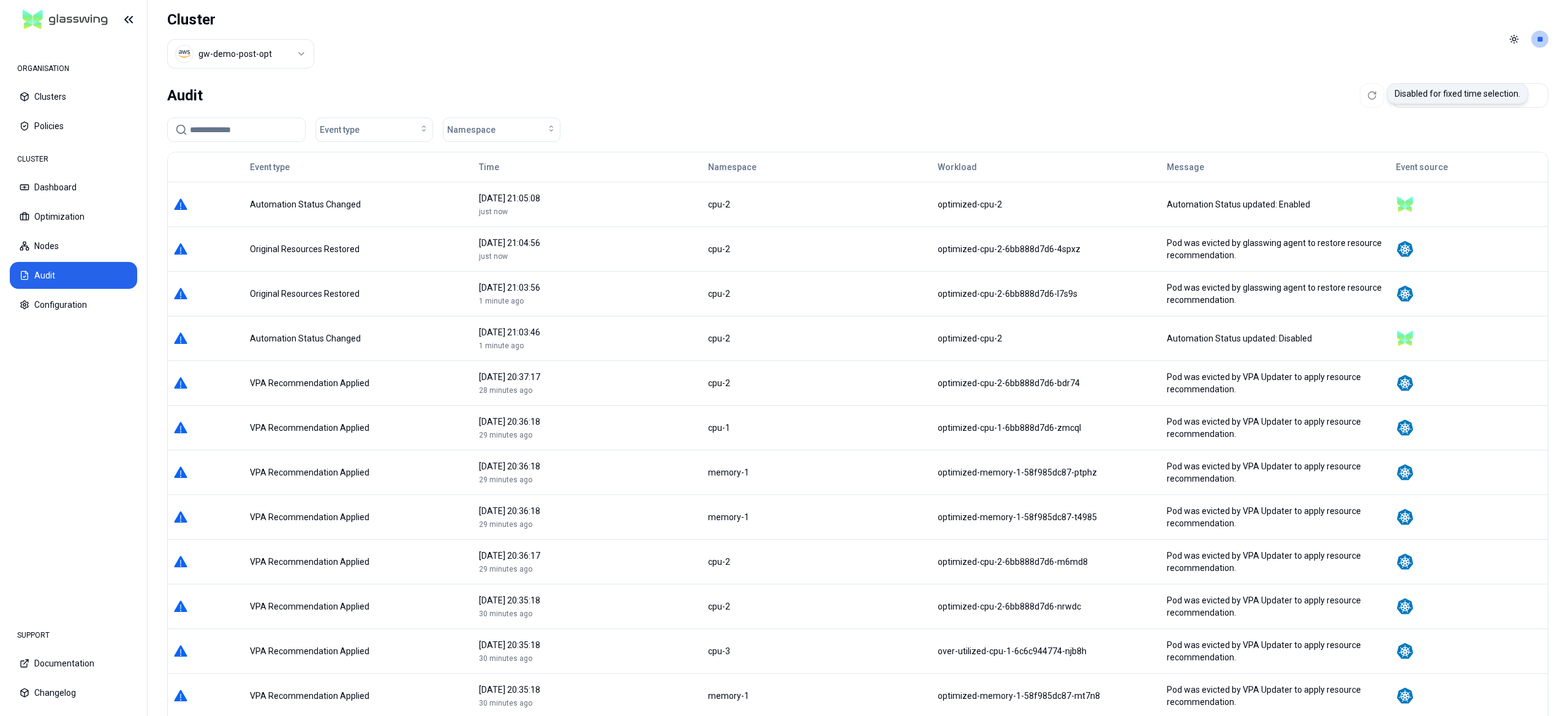
click at [1416, 93] on p "Disabled for fixed time selection." at bounding box center [1458, 93] width 126 height 13
click at [1481, 92] on button "[DATE] - [DATE] GMT+5.5" at bounding box center [1470, 95] width 157 height 24
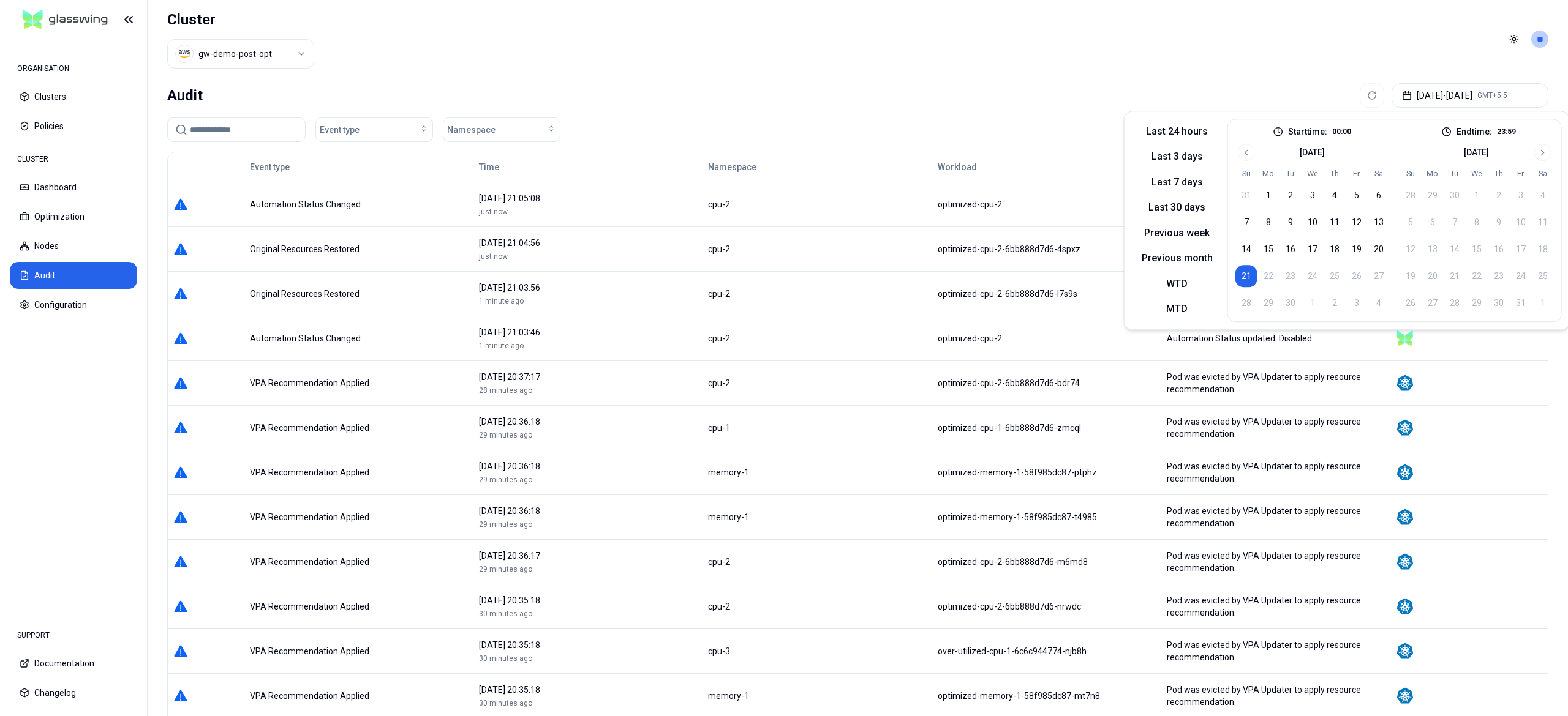
click at [1236, 272] on button "21" at bounding box center [1246, 276] width 22 height 22
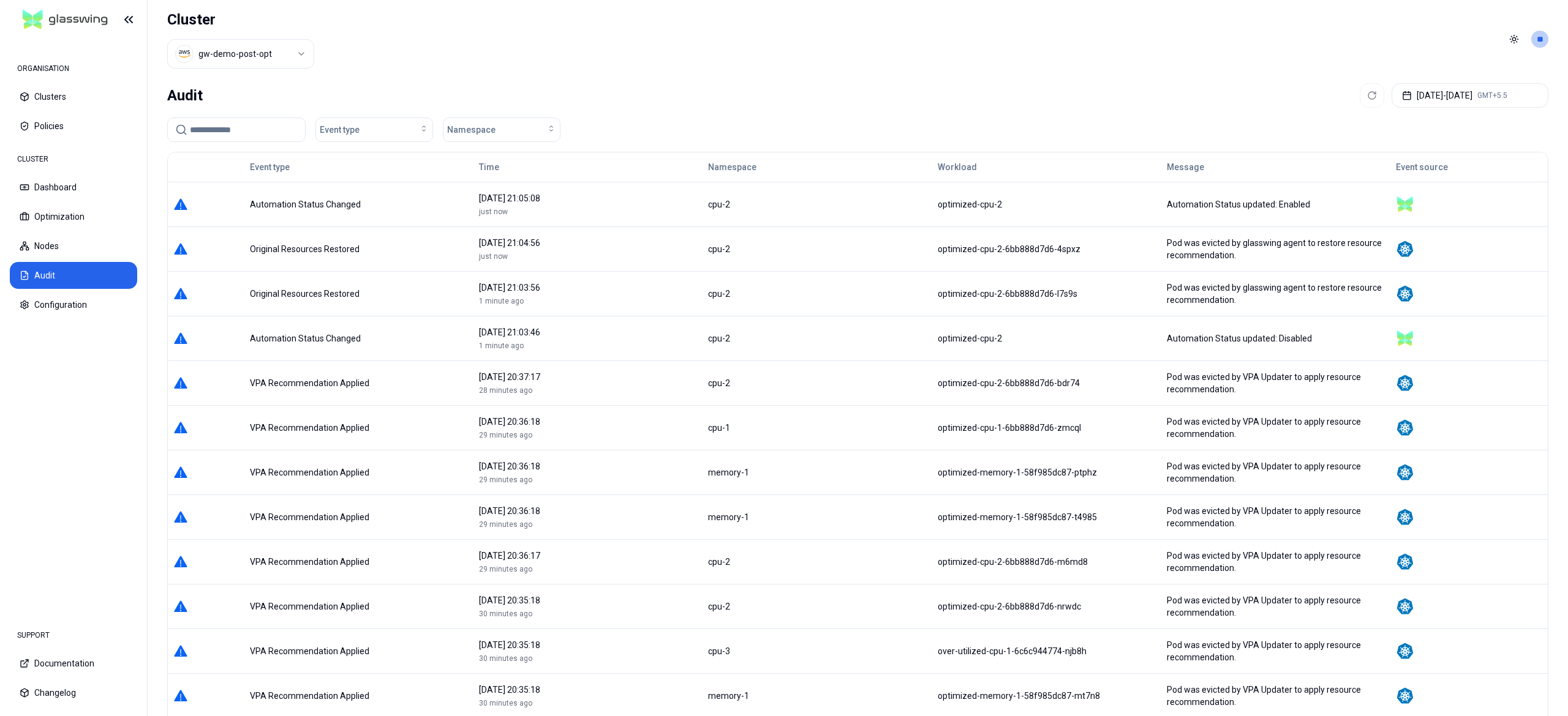
click at [910, 77] on header "Cluster gw-demo-post-opt Toggle theme **" at bounding box center [857, 39] width 1420 height 78
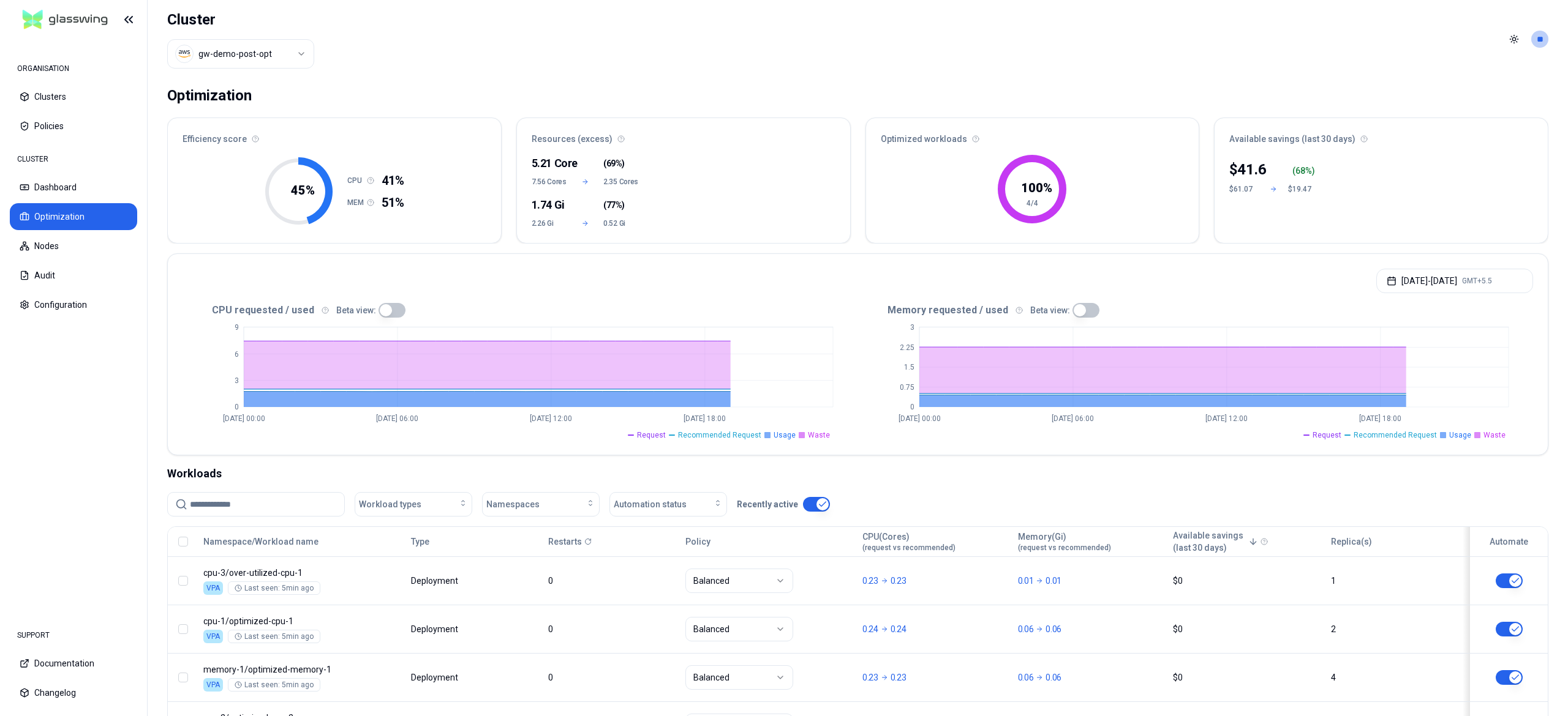
scroll to position [110, 0]
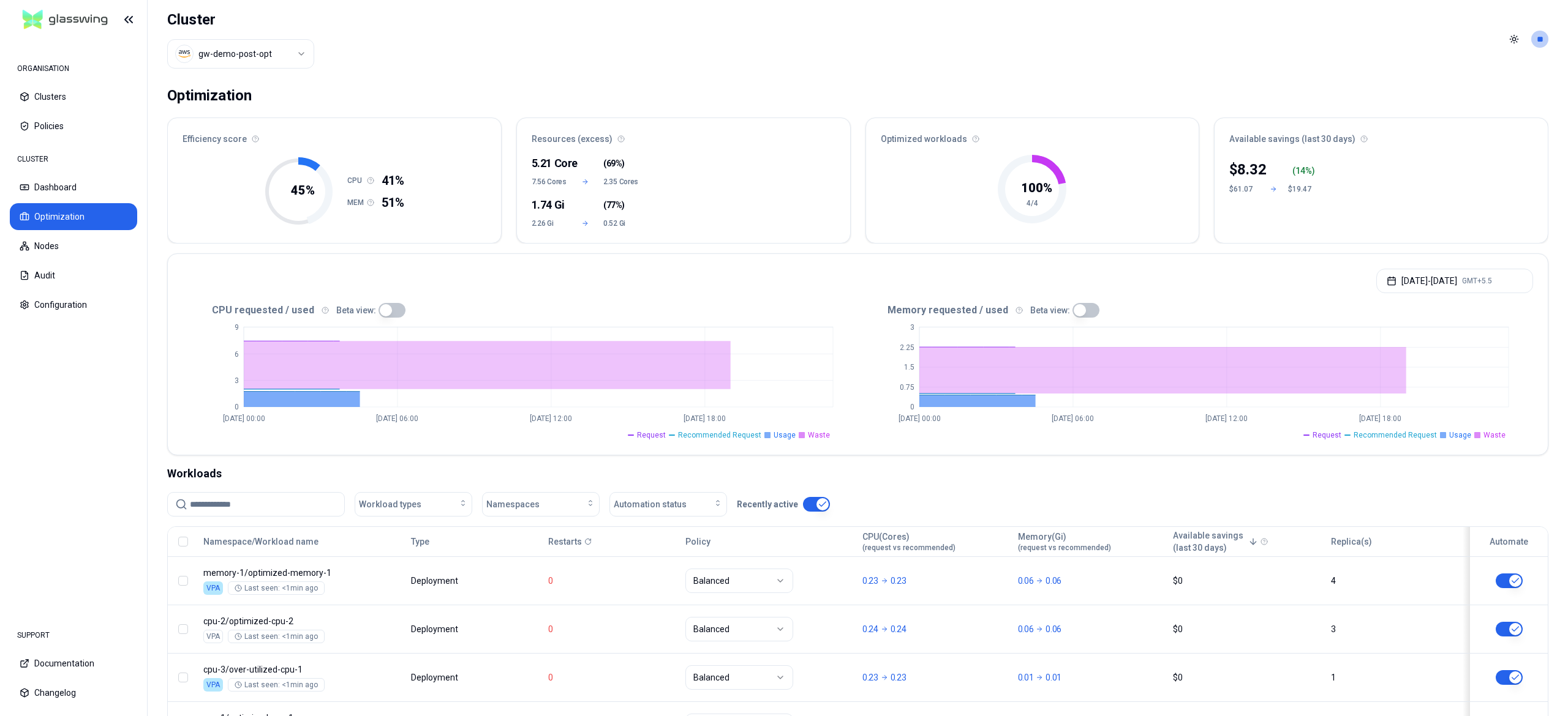
scroll to position [110, 0]
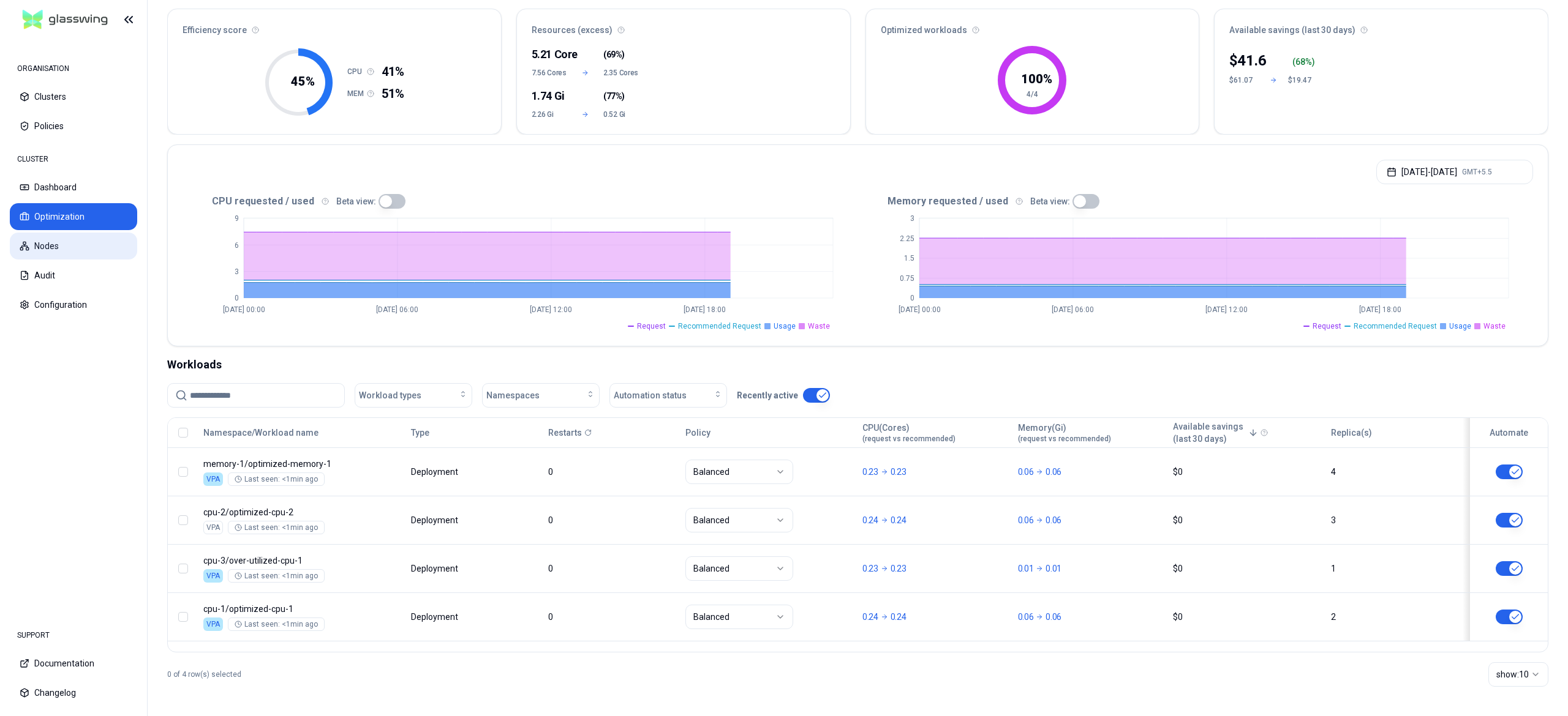
click at [48, 249] on button "Nodes" at bounding box center [74, 246] width 128 height 27
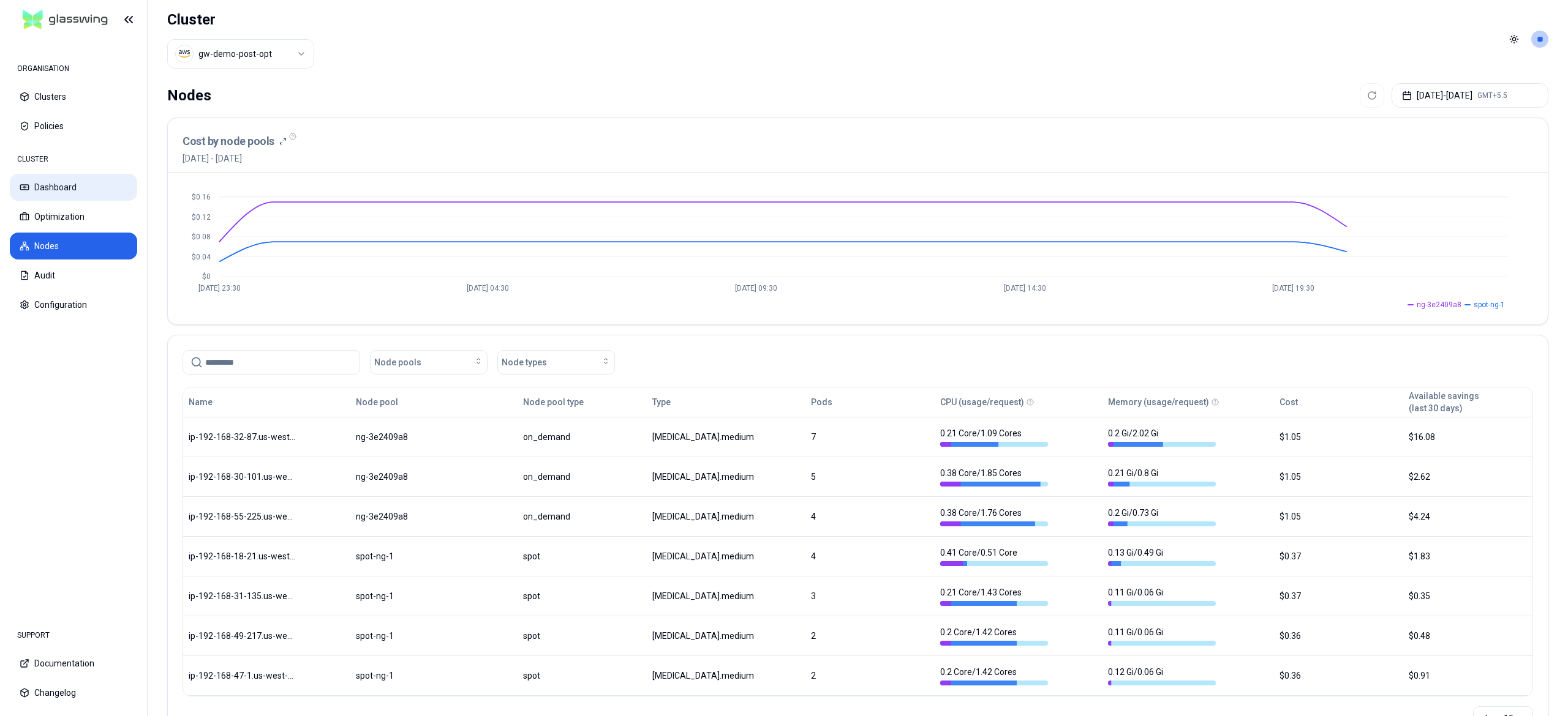
click at [39, 193] on button "Dashboard" at bounding box center [74, 187] width 128 height 27
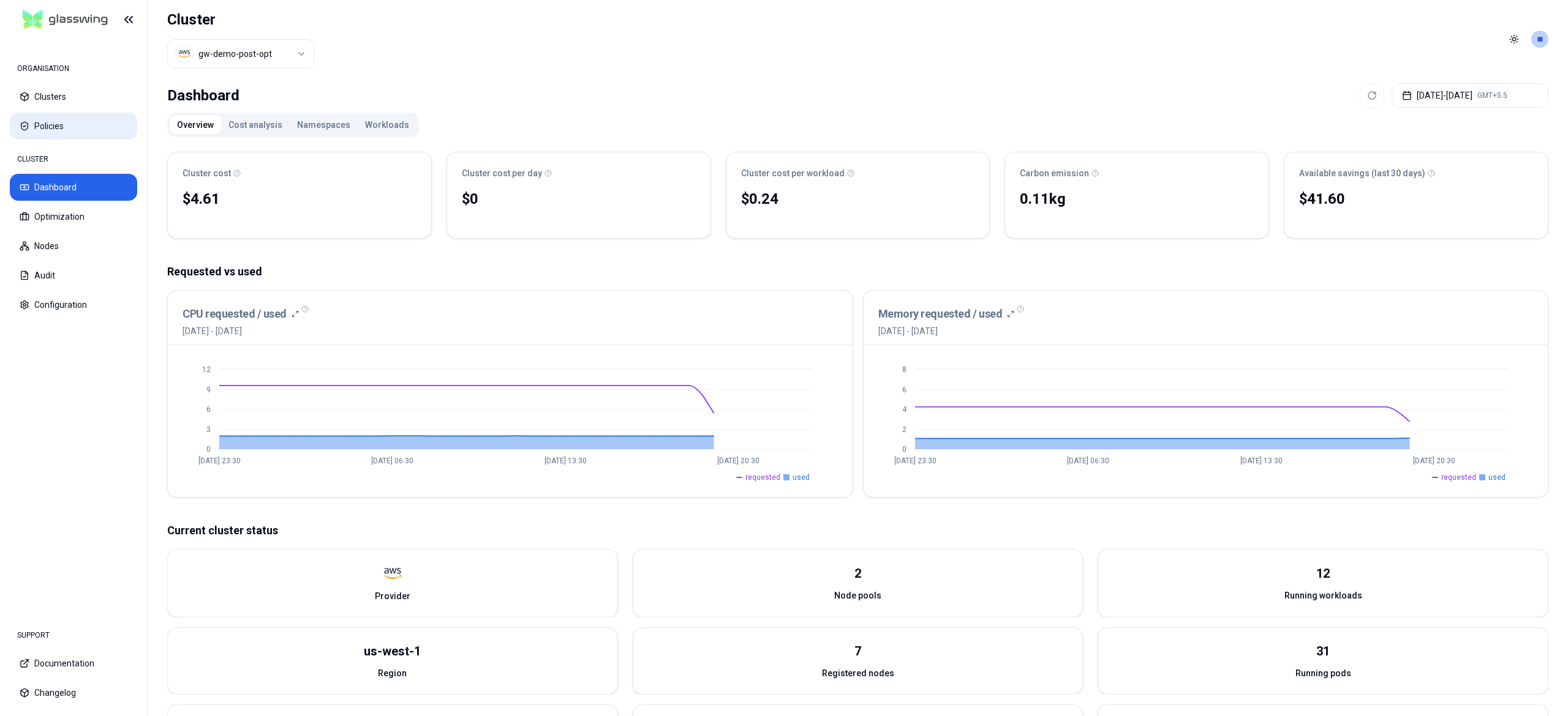
click at [46, 121] on button "Policies" at bounding box center [74, 126] width 128 height 27
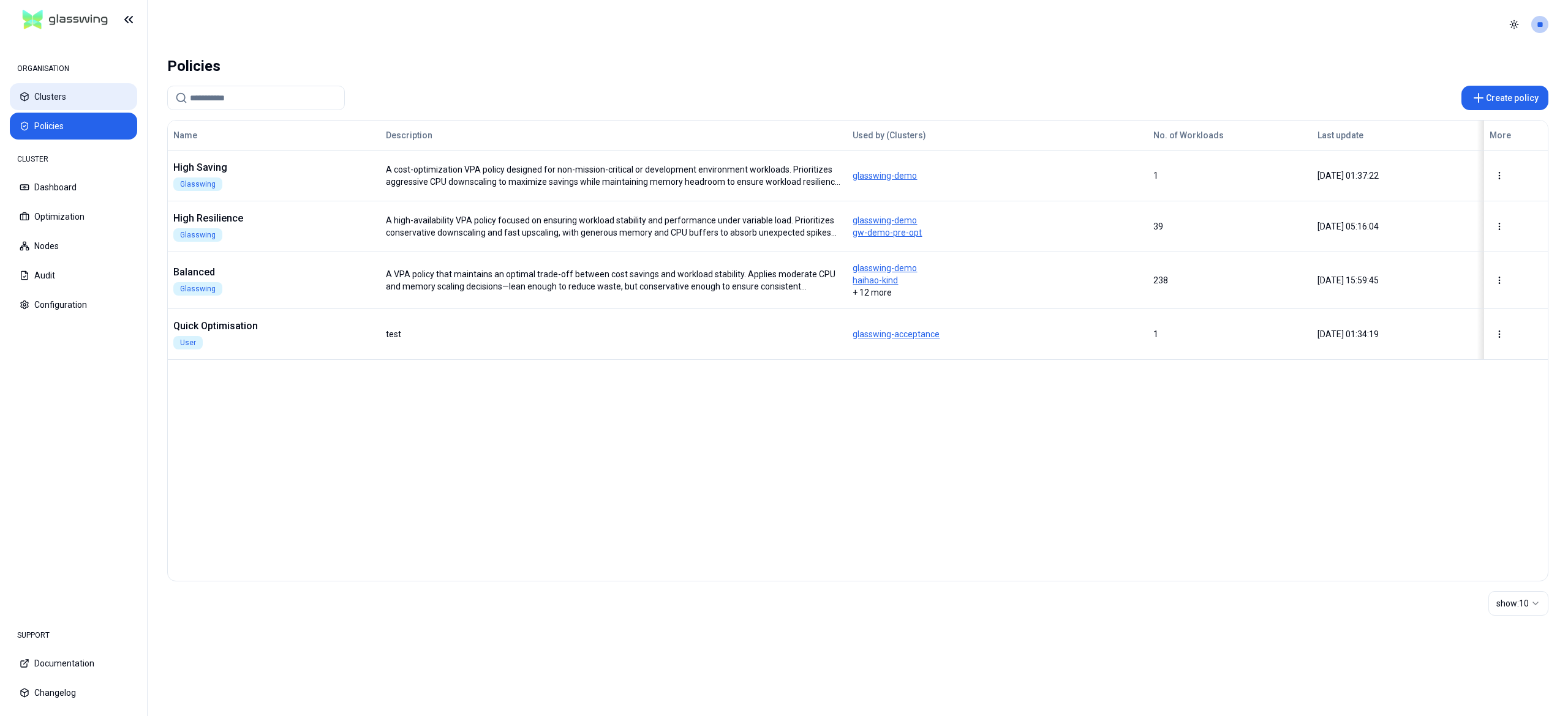
click at [62, 101] on button "Clusters" at bounding box center [74, 97] width 128 height 27
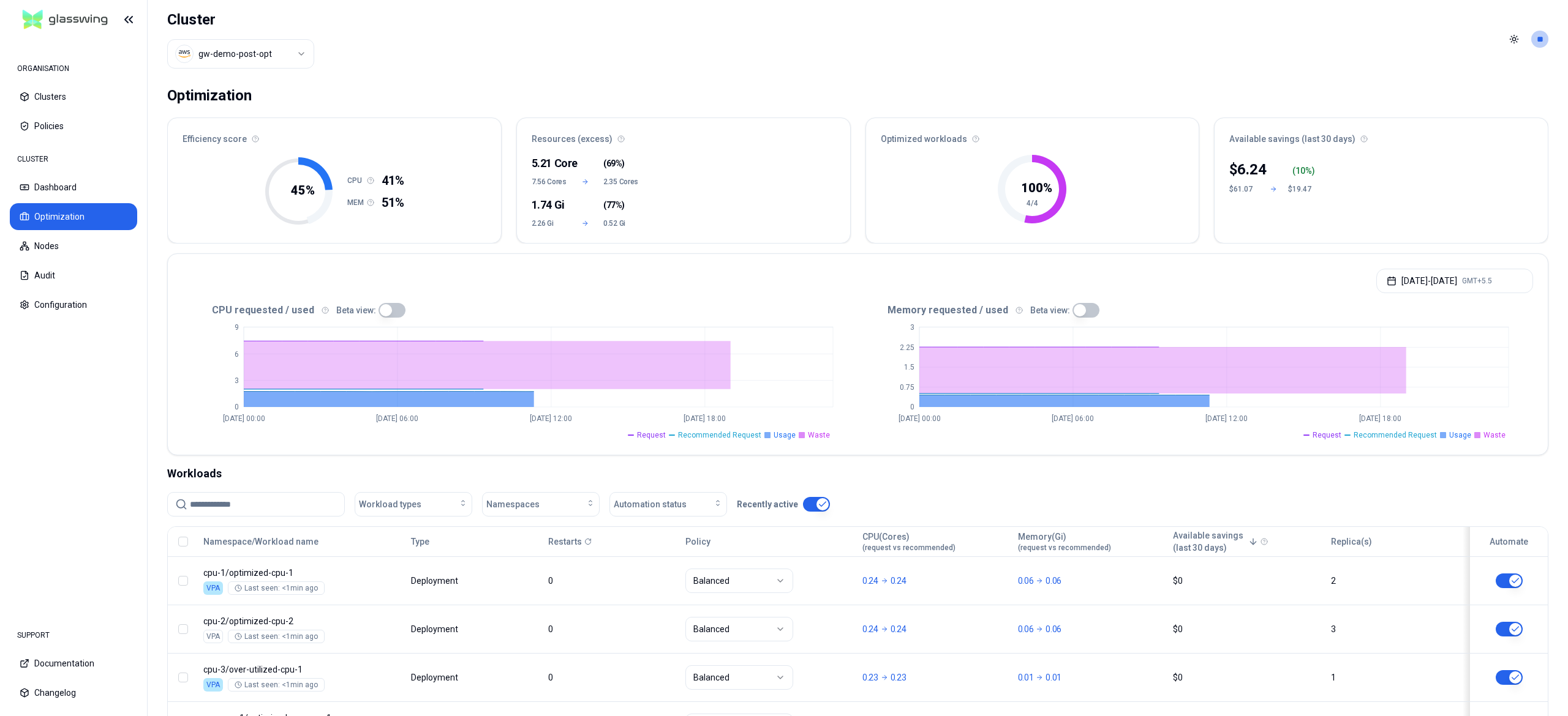
scroll to position [110, 0]
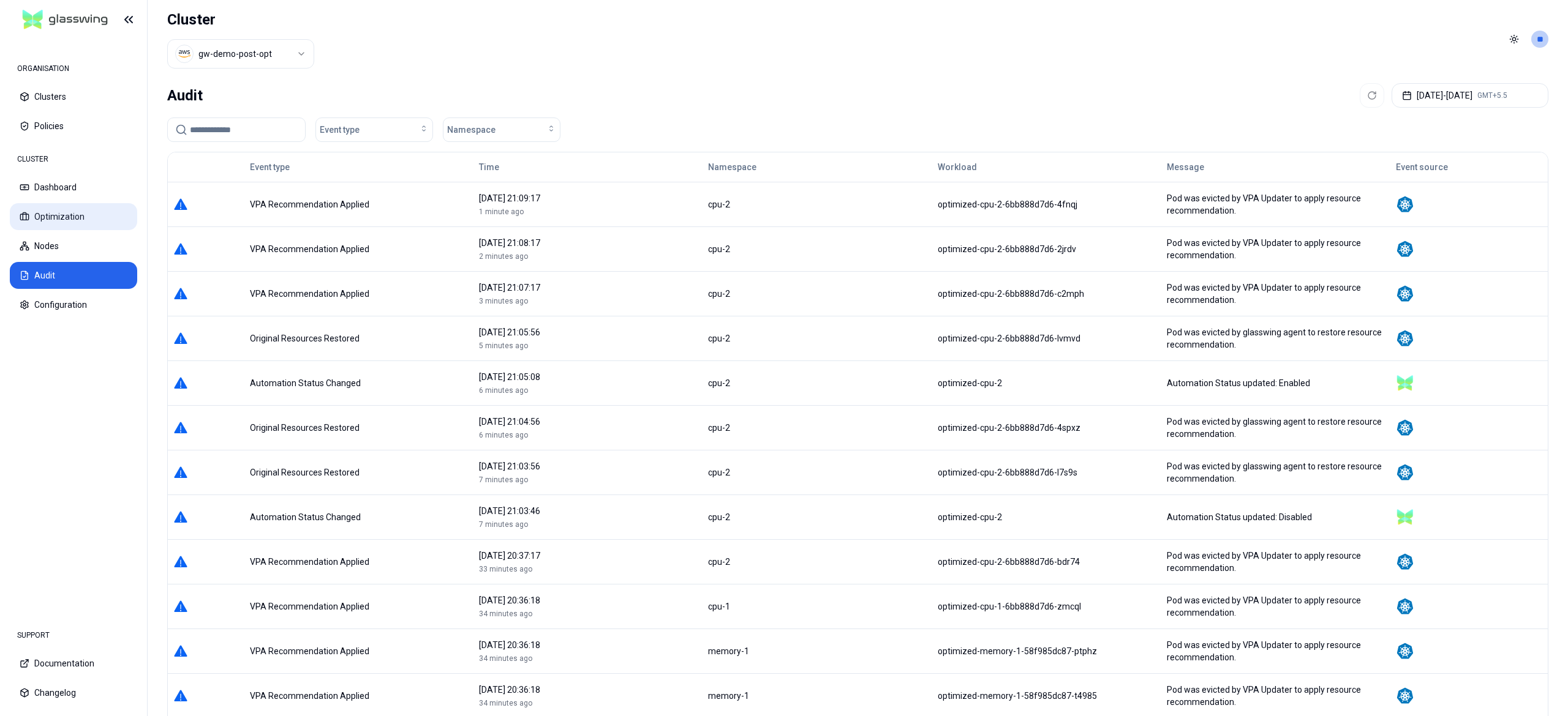
click at [40, 217] on button "Optimization" at bounding box center [74, 217] width 128 height 27
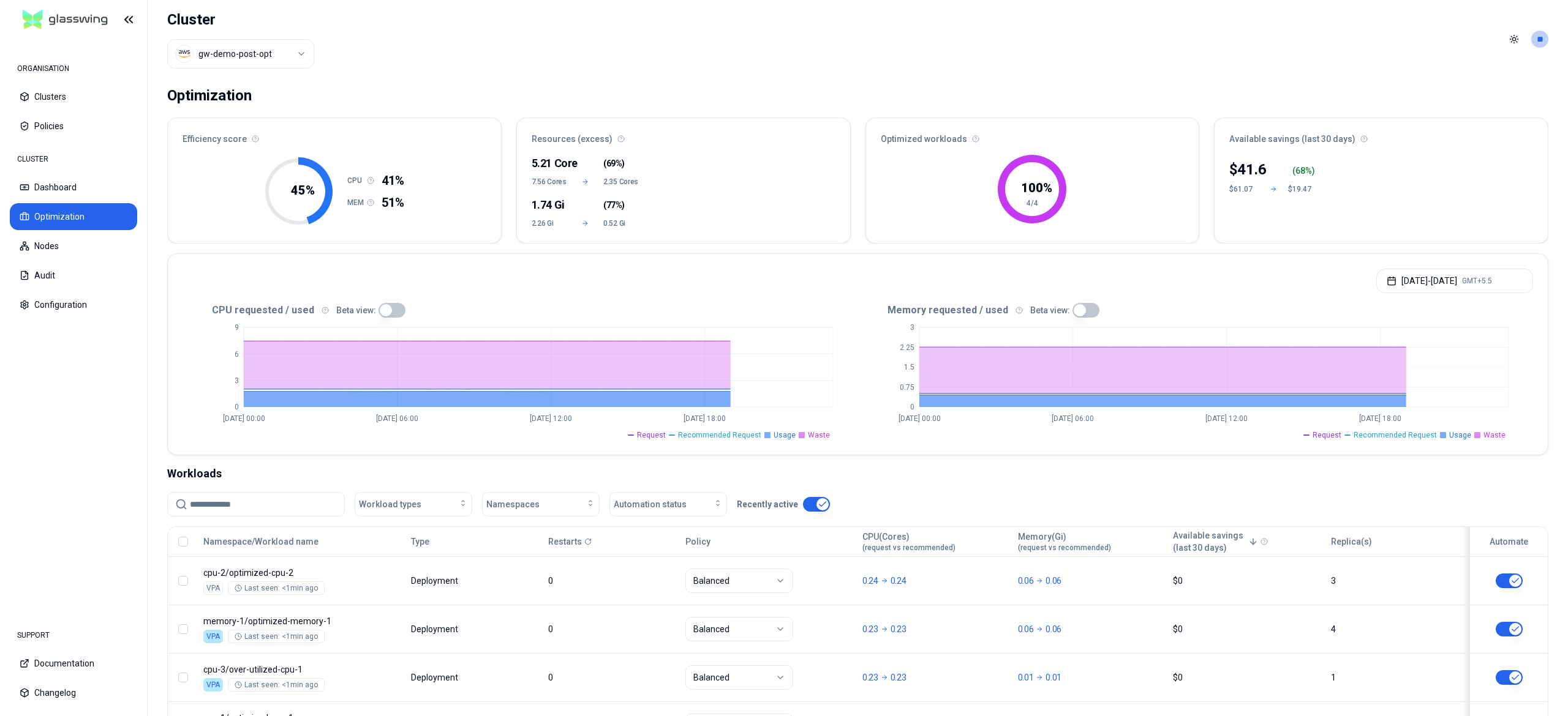
click at [388, 311] on button "button" at bounding box center [392, 311] width 27 height 15
click at [1074, 311] on button "button" at bounding box center [1086, 311] width 27 height 15
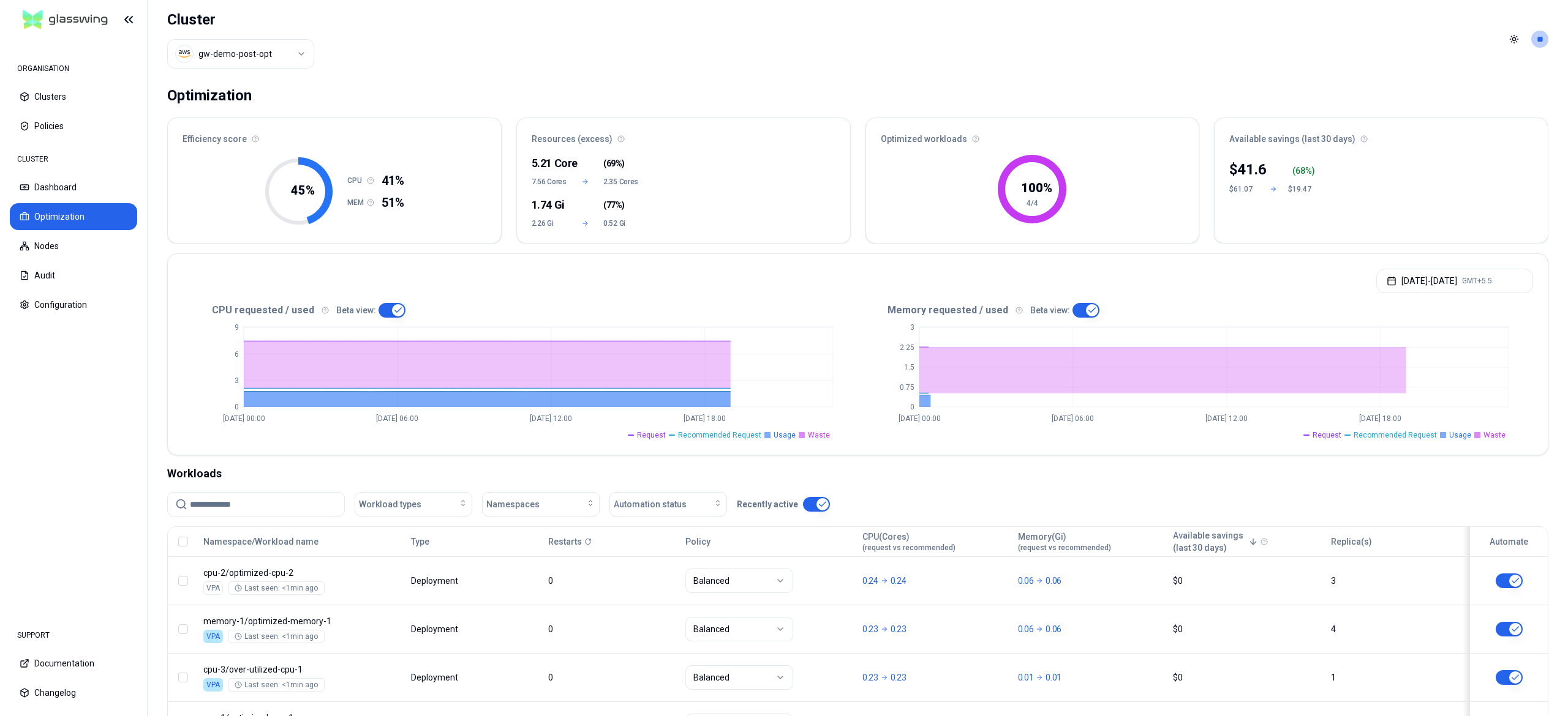
scroll to position [110, 0]
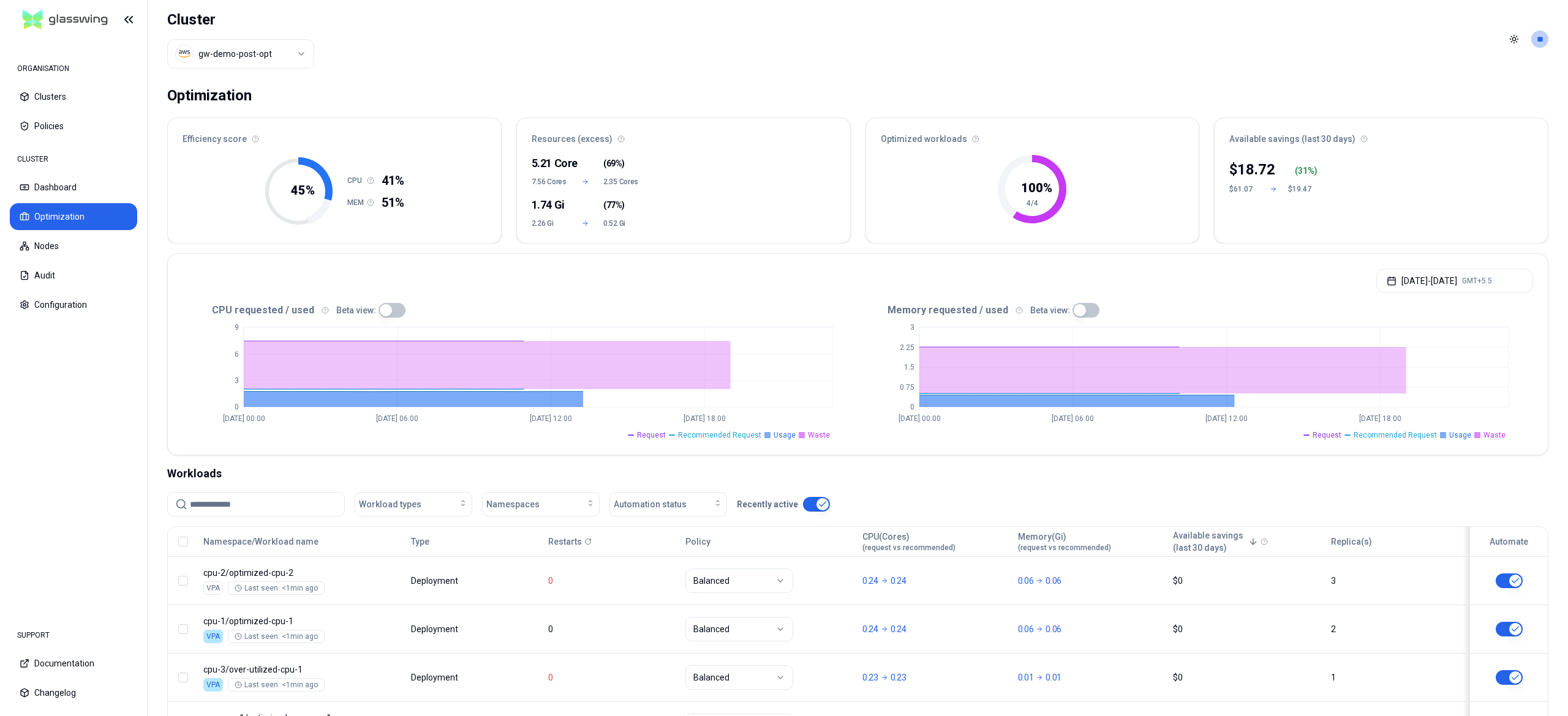
scroll to position [110, 0]
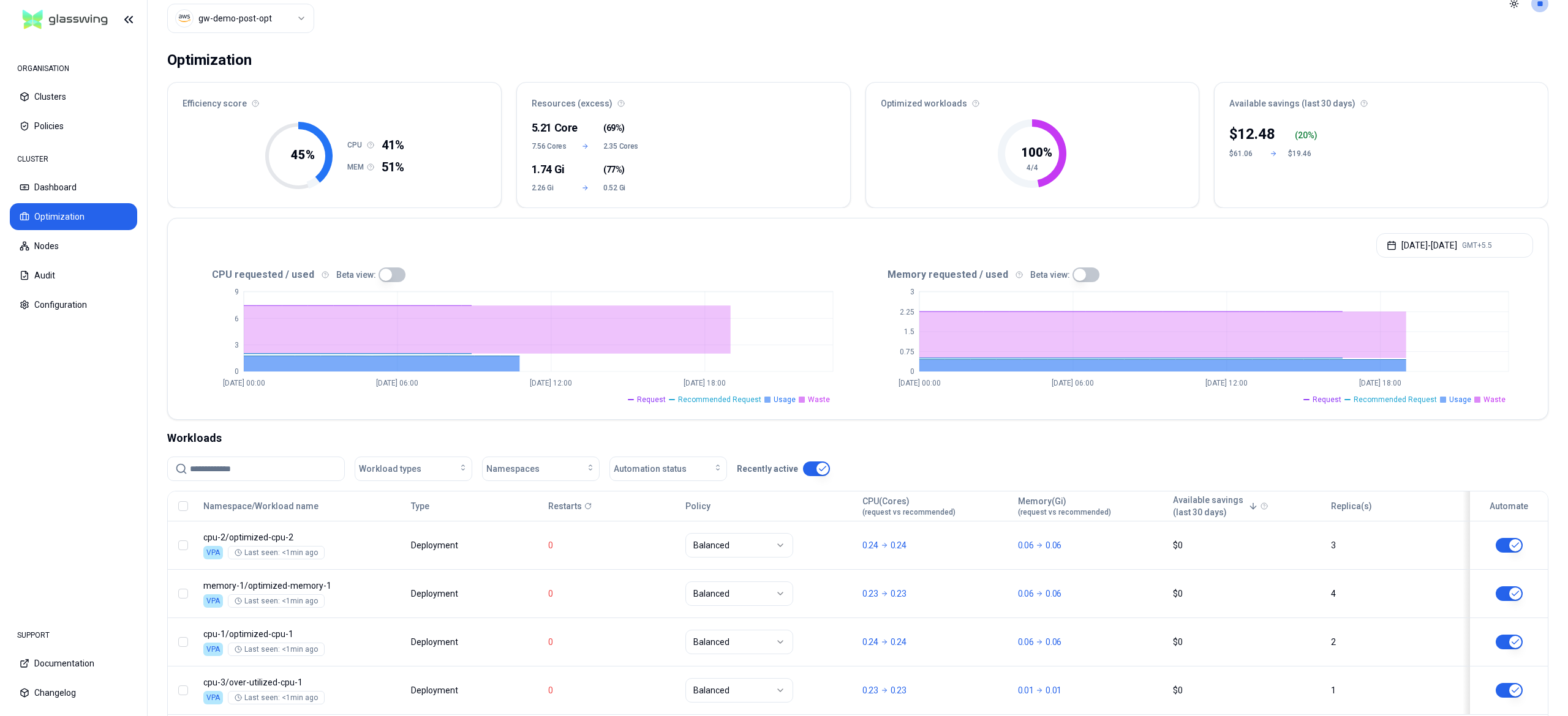
scroll to position [110, 0]
